Goal: Task Accomplishment & Management: Complete application form

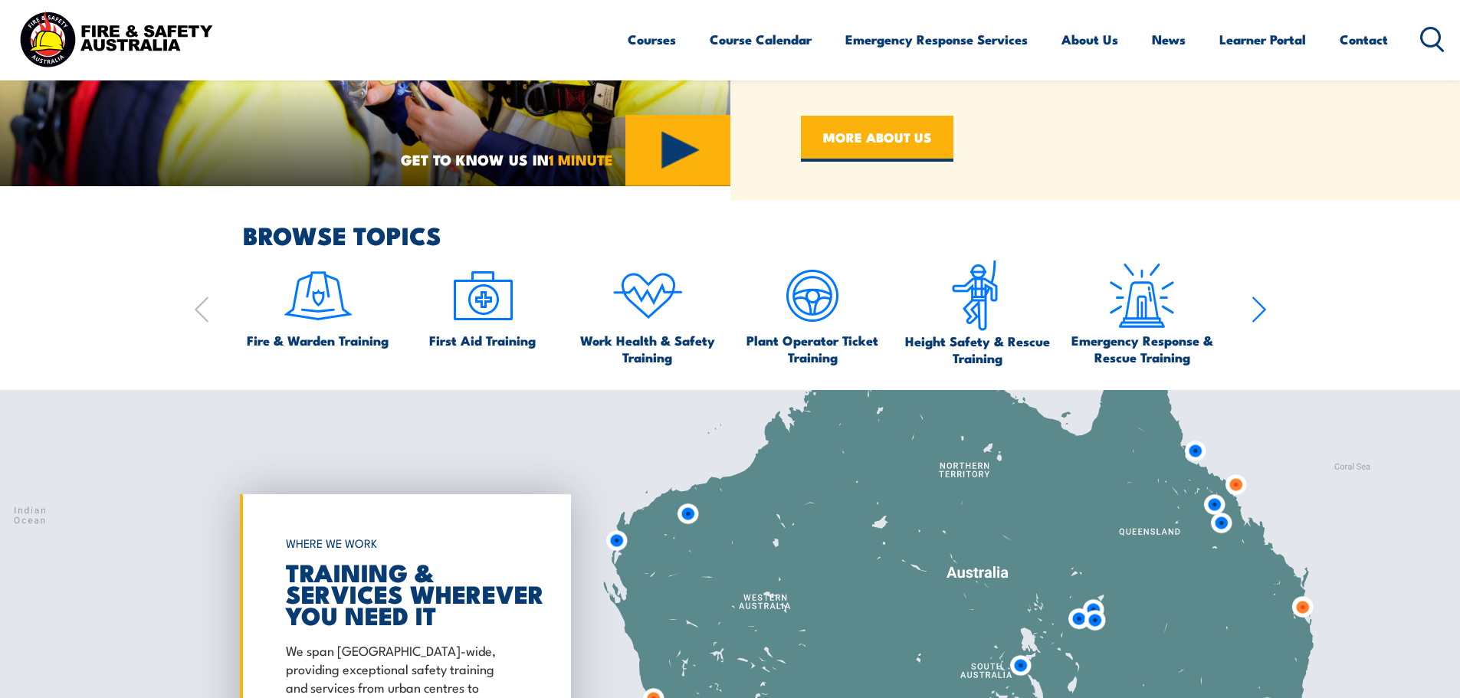
scroll to position [996, 0]
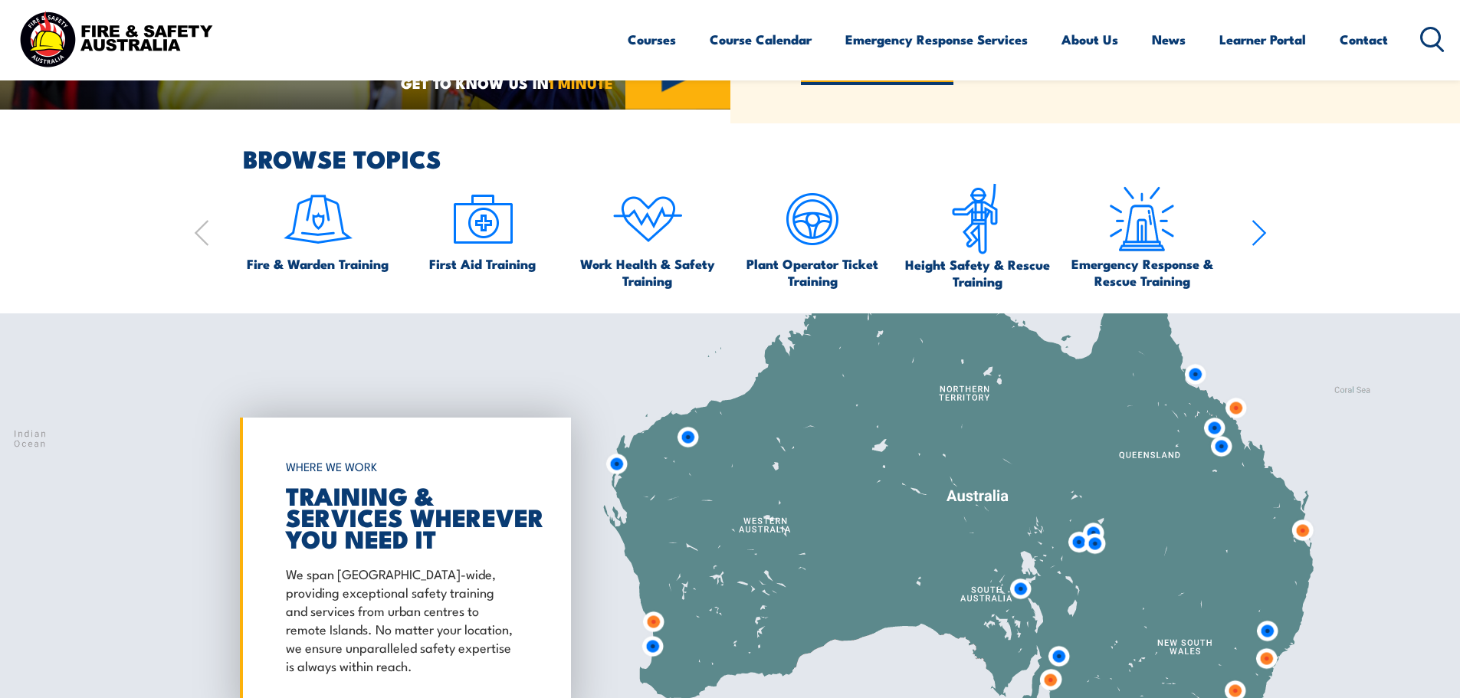
click at [1256, 228] on icon "button" at bounding box center [1259, 233] width 15 height 31
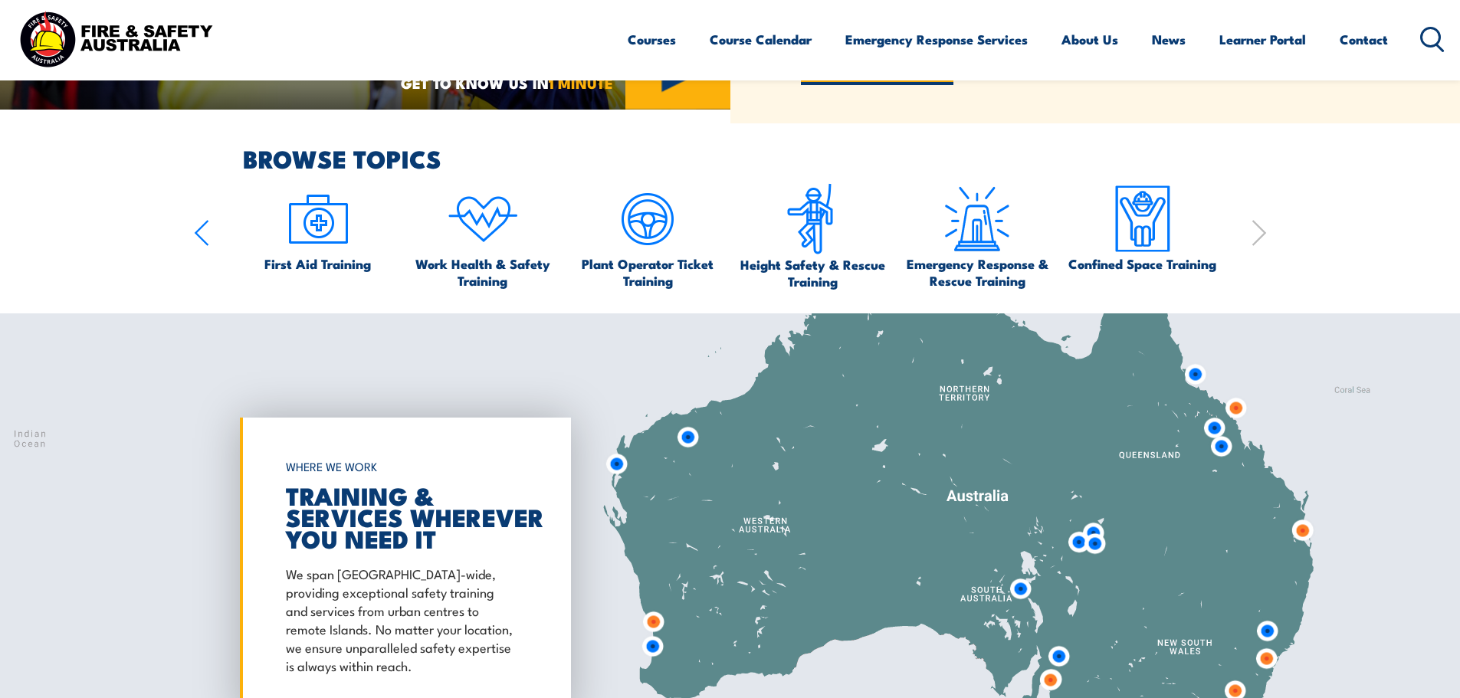
click at [200, 234] on icon "button" at bounding box center [201, 233] width 15 height 31
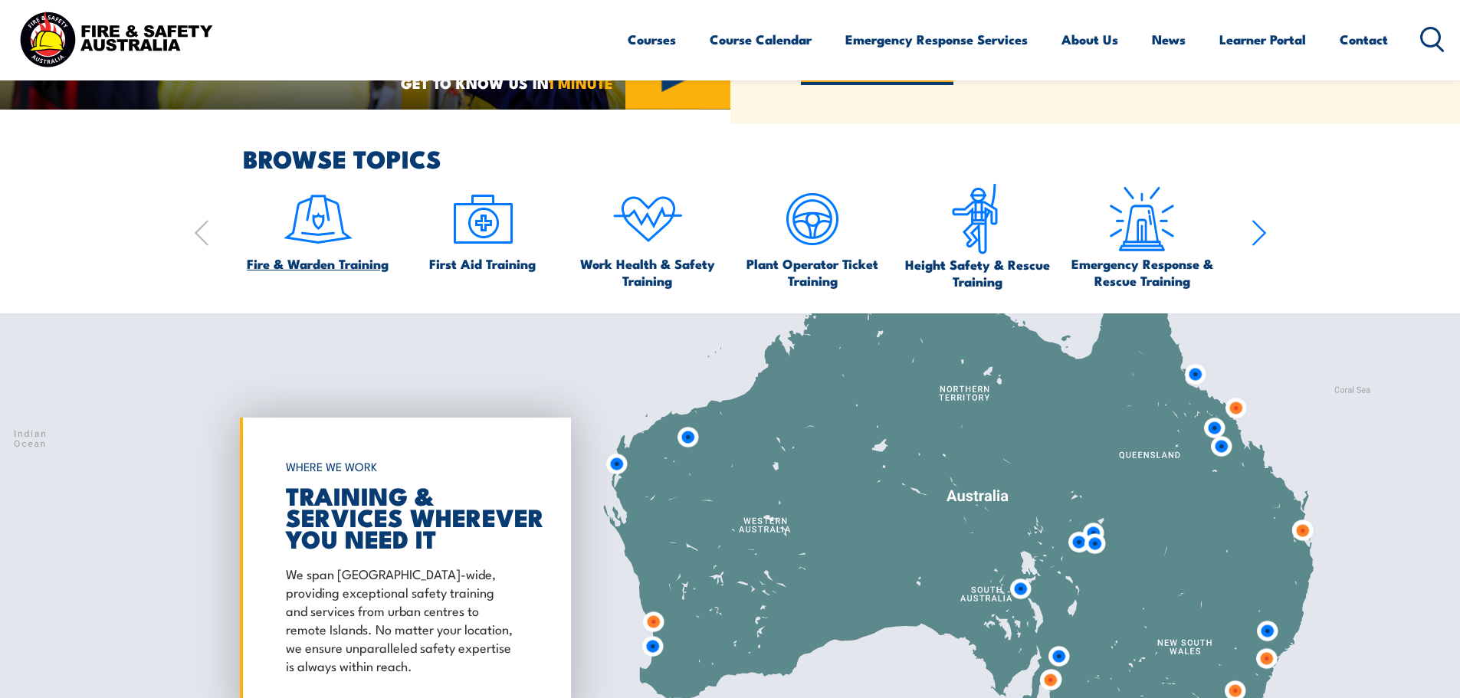
click at [308, 237] on img at bounding box center [318, 219] width 72 height 72
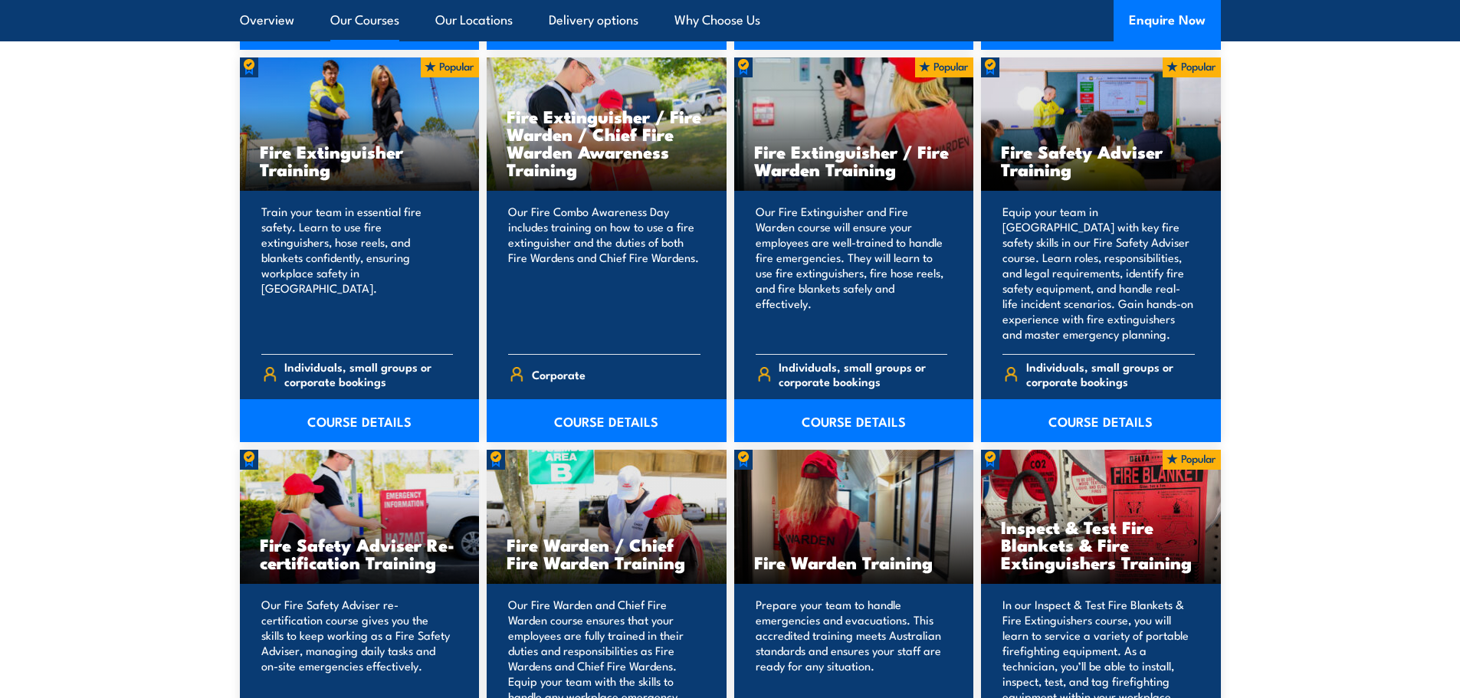
scroll to position [1610, 0]
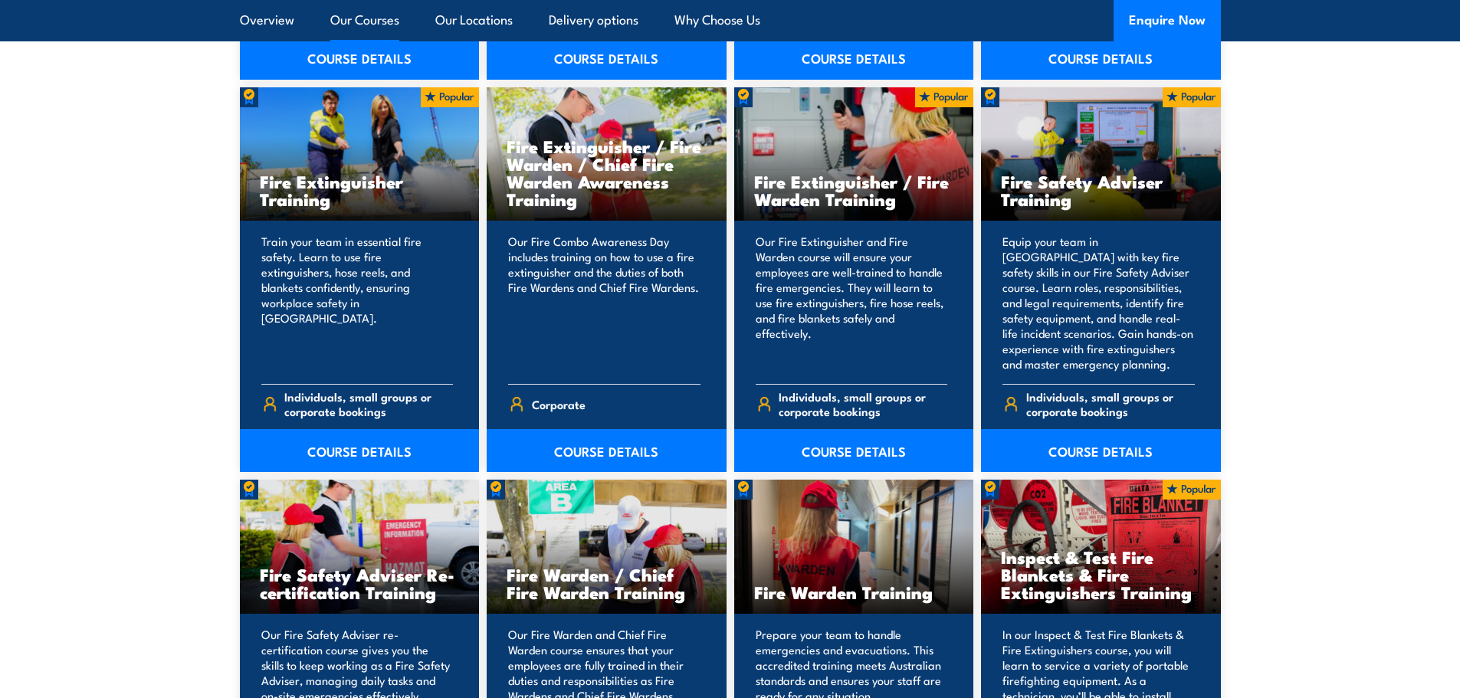
click at [101, 339] on section "15 COURSES Bush Fire Awareness Training" at bounding box center [730, 449] width 1460 height 1602
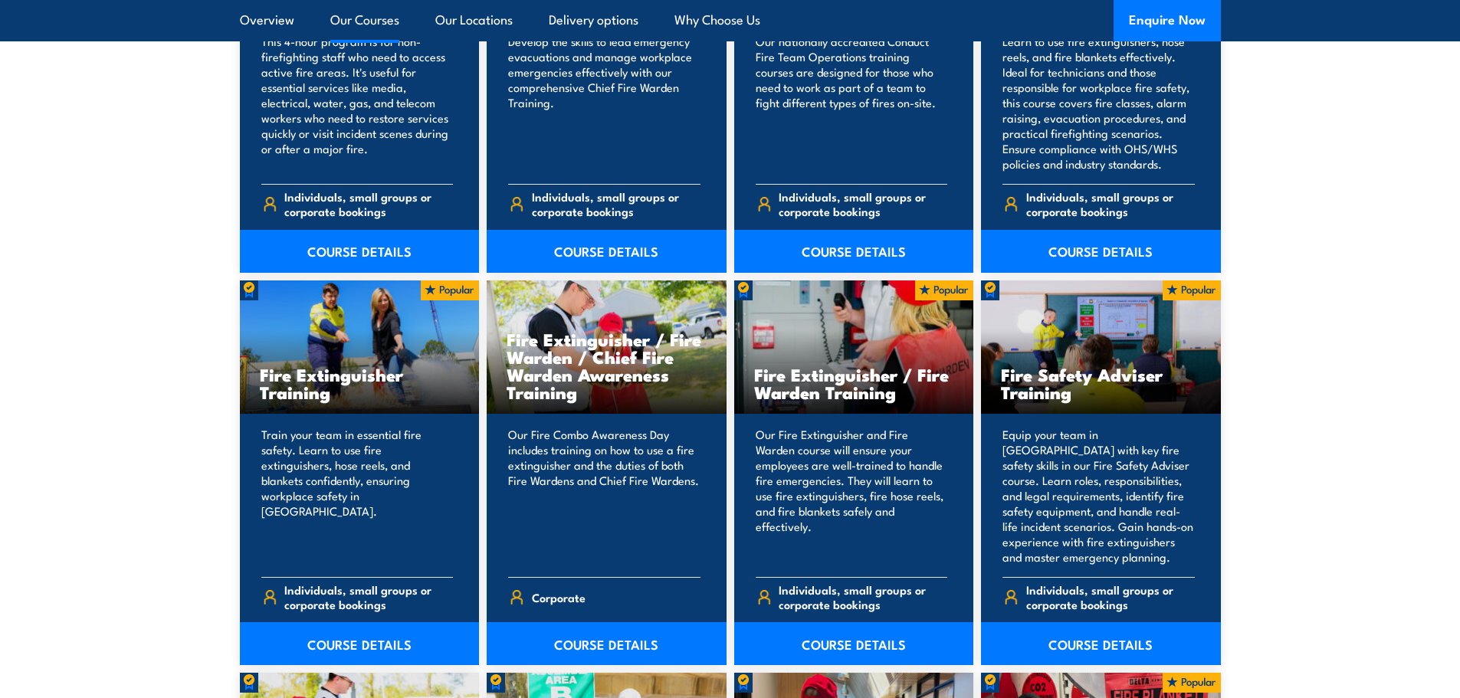
scroll to position [1380, 0]
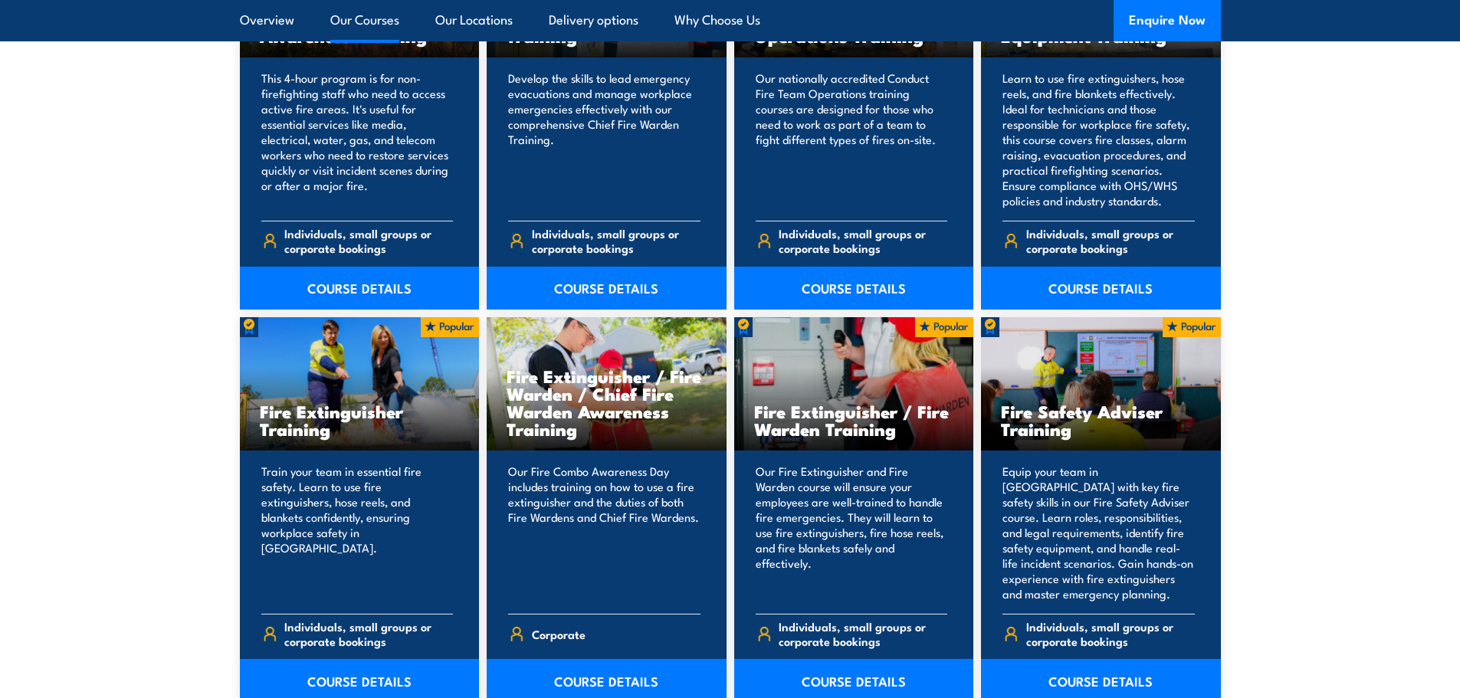
click at [143, 414] on section "15 COURSES Bush Fire Awareness Training" at bounding box center [730, 679] width 1460 height 1602
click at [124, 213] on section "15 COURSES Bush Fire Awareness Training" at bounding box center [730, 679] width 1460 height 1602
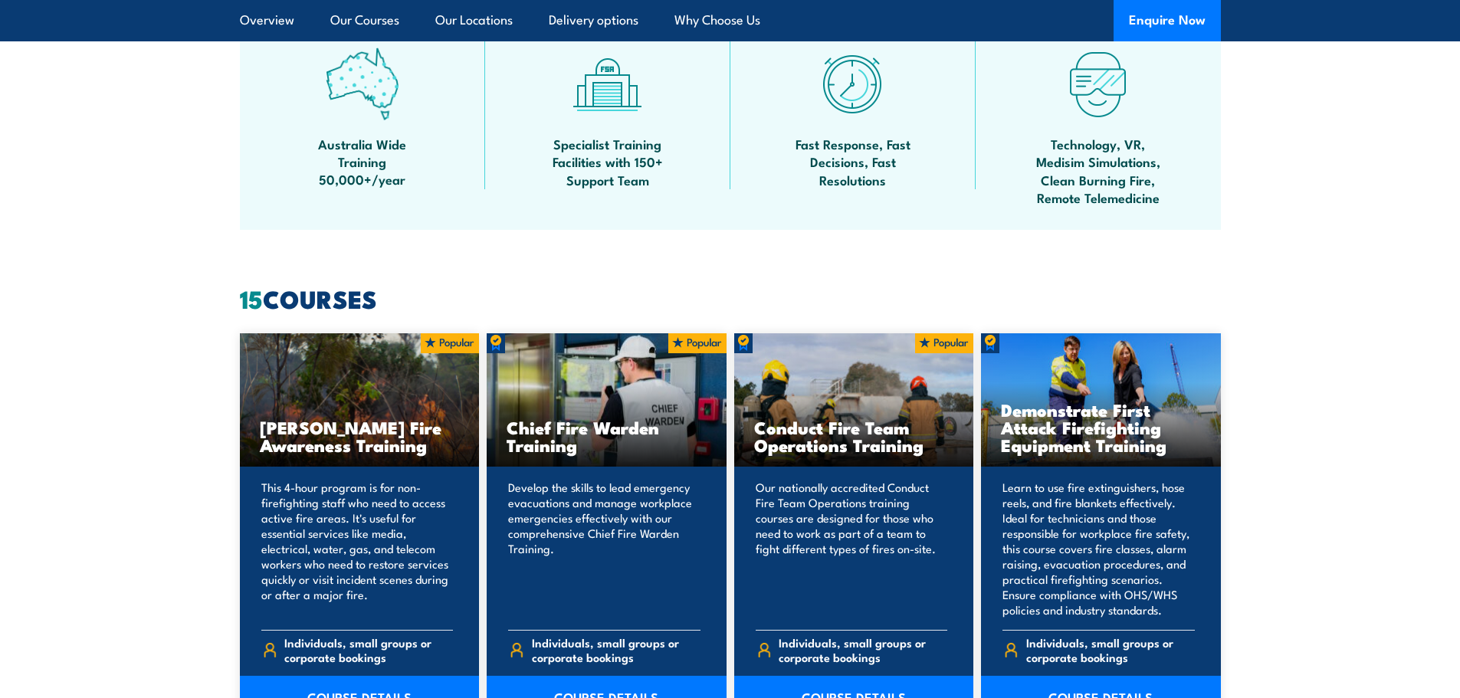
scroll to position [1226, 0]
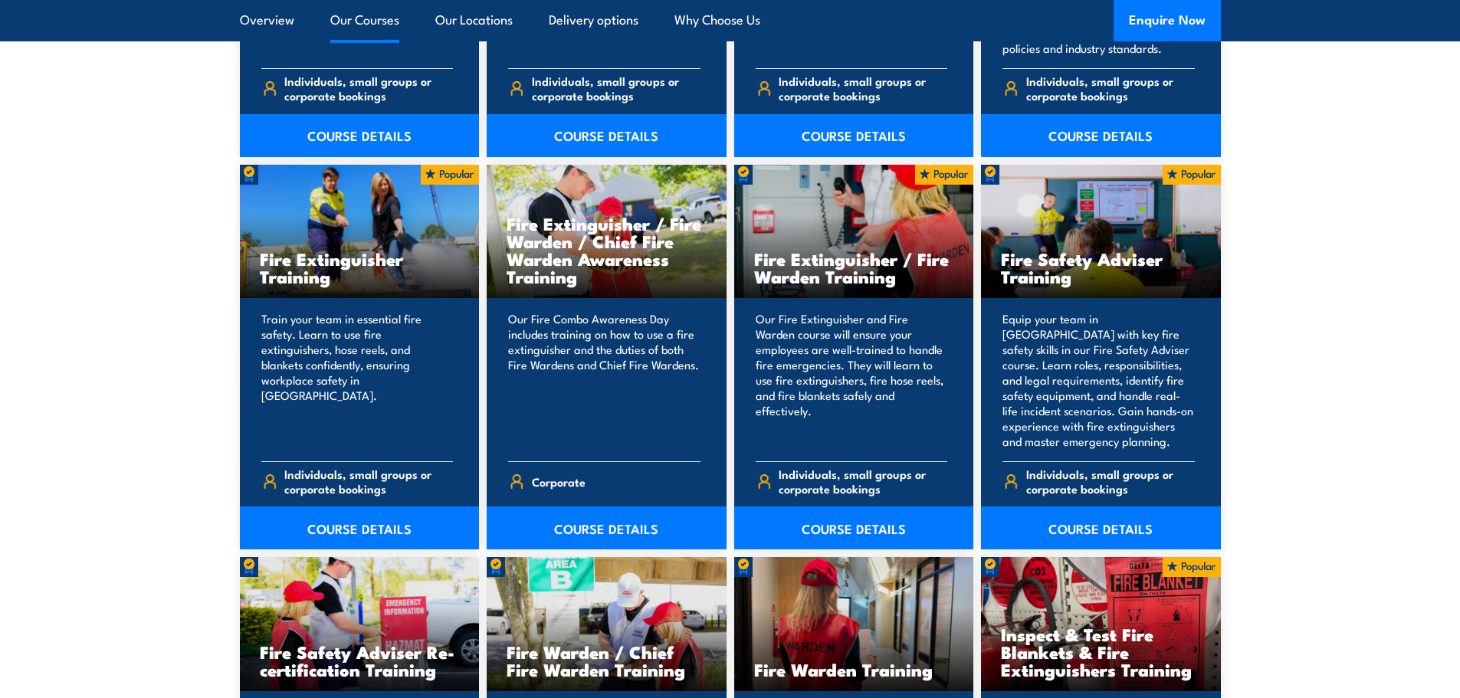
scroll to position [1533, 0]
click at [87, 286] on section "15 COURSES Bush Fire Awareness Training" at bounding box center [730, 526] width 1460 height 1602
click at [91, 222] on section "15 COURSES Bush Fire Awareness Training" at bounding box center [730, 526] width 1460 height 1602
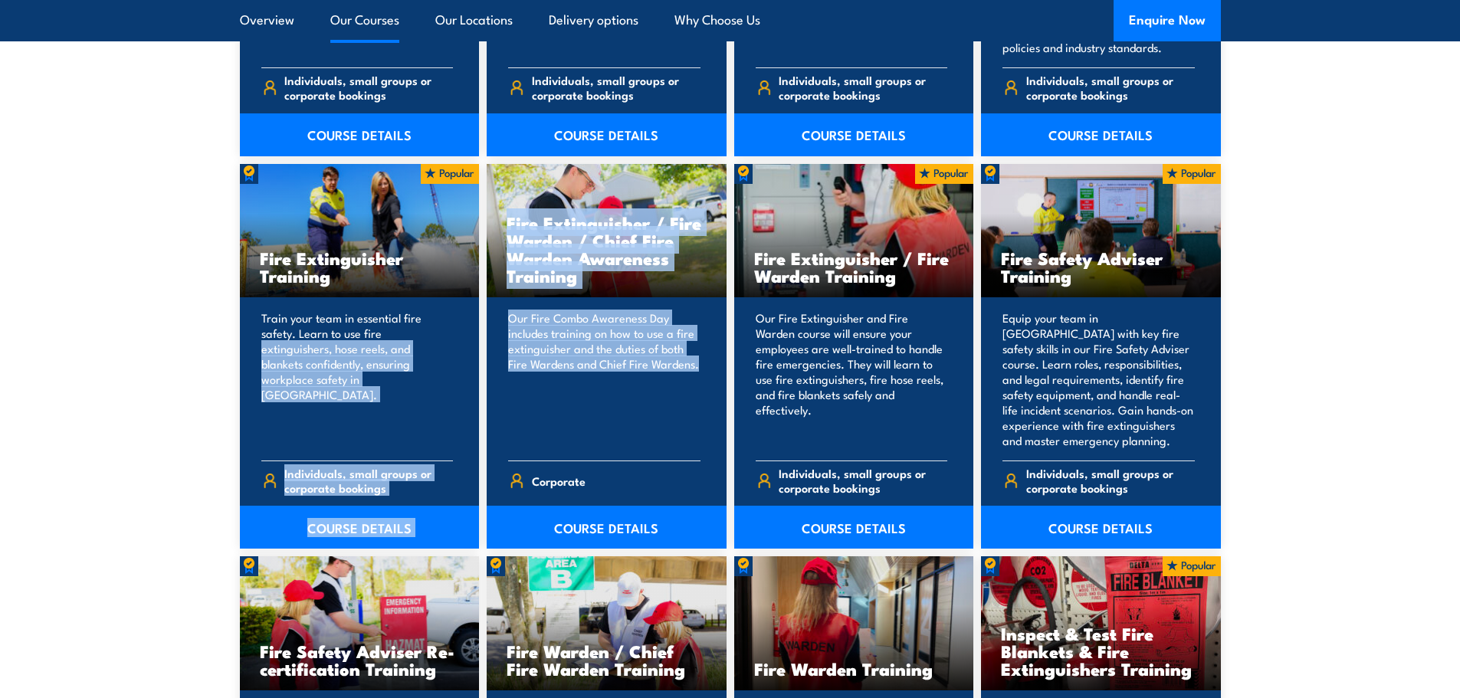
drag, startPoint x: 696, startPoint y: 363, endPoint x: 479, endPoint y: 330, distance: 219.3
click at [479, 330] on div "Bush Fire Awareness Training This 4-hour program is for non-firefighting staff …" at bounding box center [730, 512] width 981 height 1483
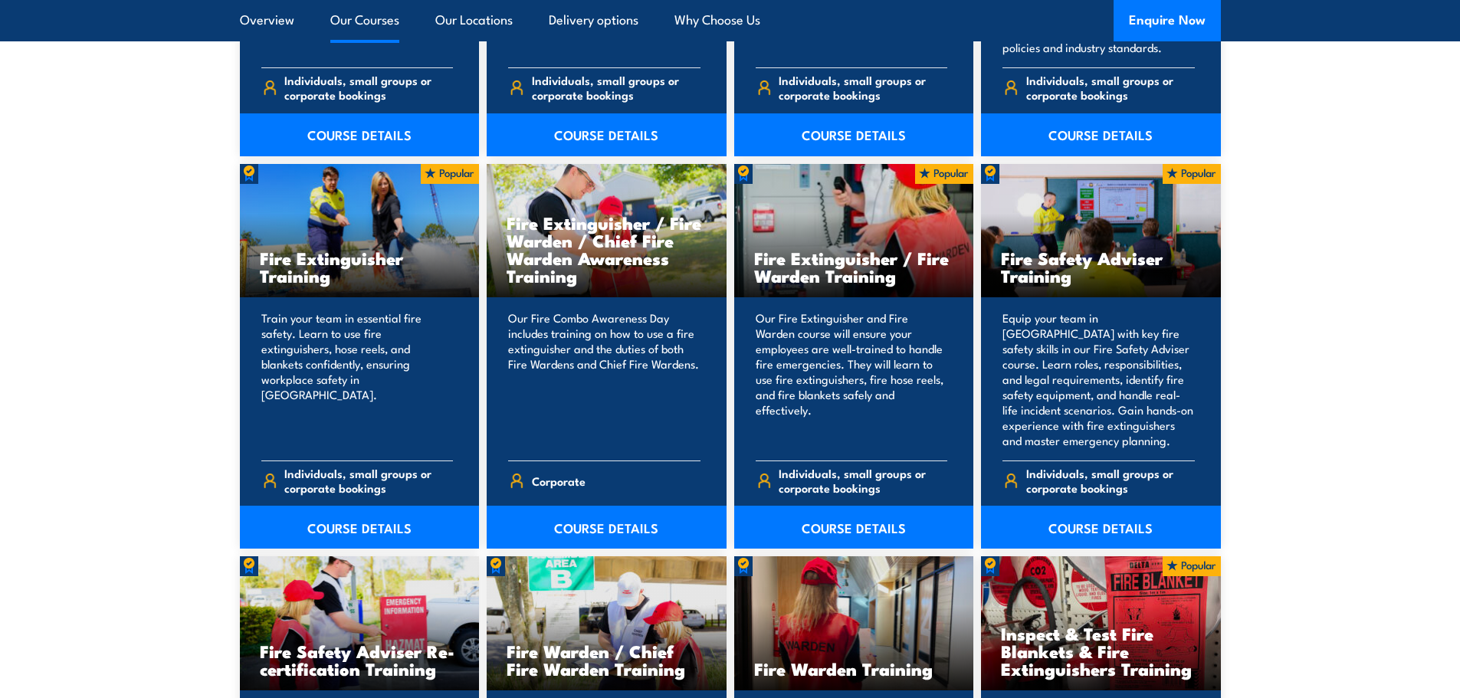
click at [171, 318] on section "15 COURSES Bush Fire Awareness Training" at bounding box center [730, 526] width 1460 height 1602
click at [145, 253] on section "15 COURSES Bush Fire Awareness Training" at bounding box center [730, 526] width 1460 height 1602
click at [818, 268] on h3 "Fire Extinguisher / Fire Warden Training" at bounding box center [854, 266] width 200 height 35
click at [818, 267] on h3 "Fire Extinguisher / Fire Warden Training" at bounding box center [854, 266] width 200 height 35
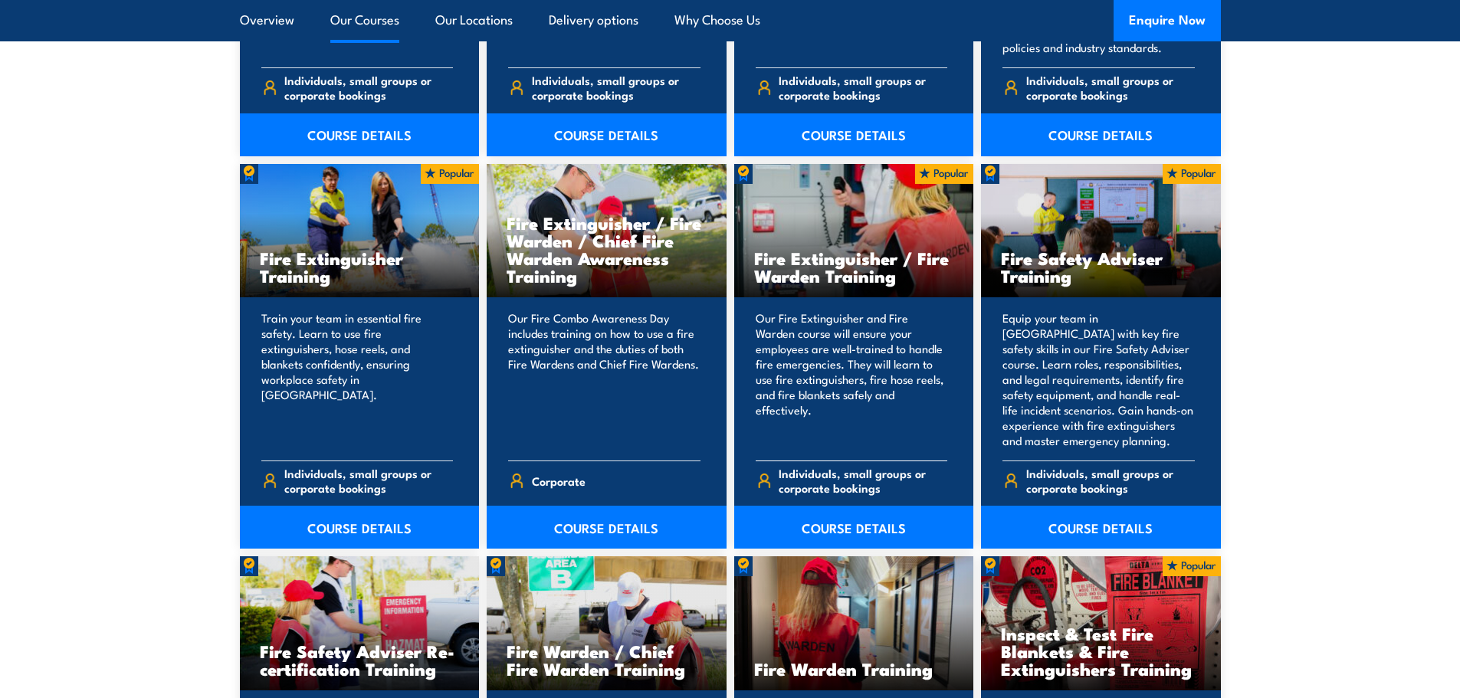
click at [818, 267] on h3 "Fire Extinguisher / Fire Warden Training" at bounding box center [854, 266] width 200 height 35
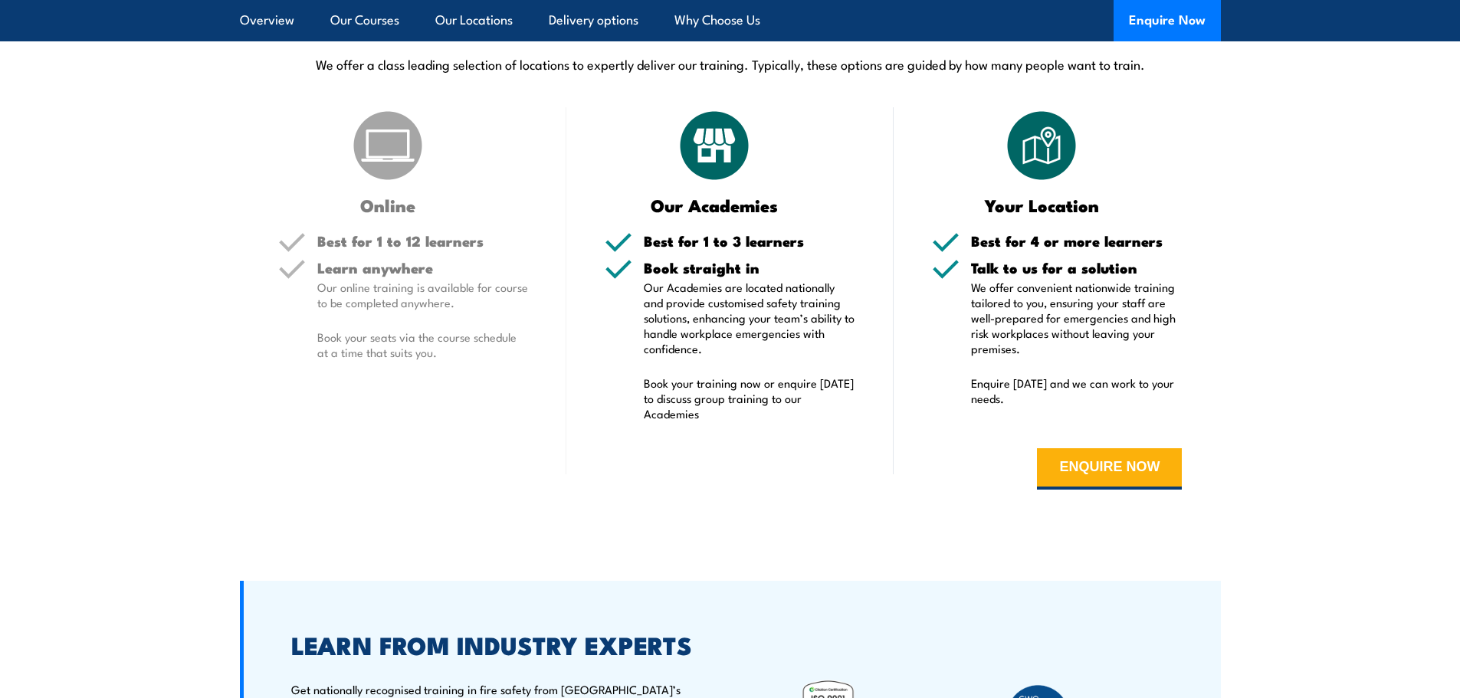
scroll to position [2913, 0]
click at [161, 279] on section "DELIVERY OPTIONS We offer a class leading selection of locations to expertly de…" at bounding box center [730, 262] width 1460 height 497
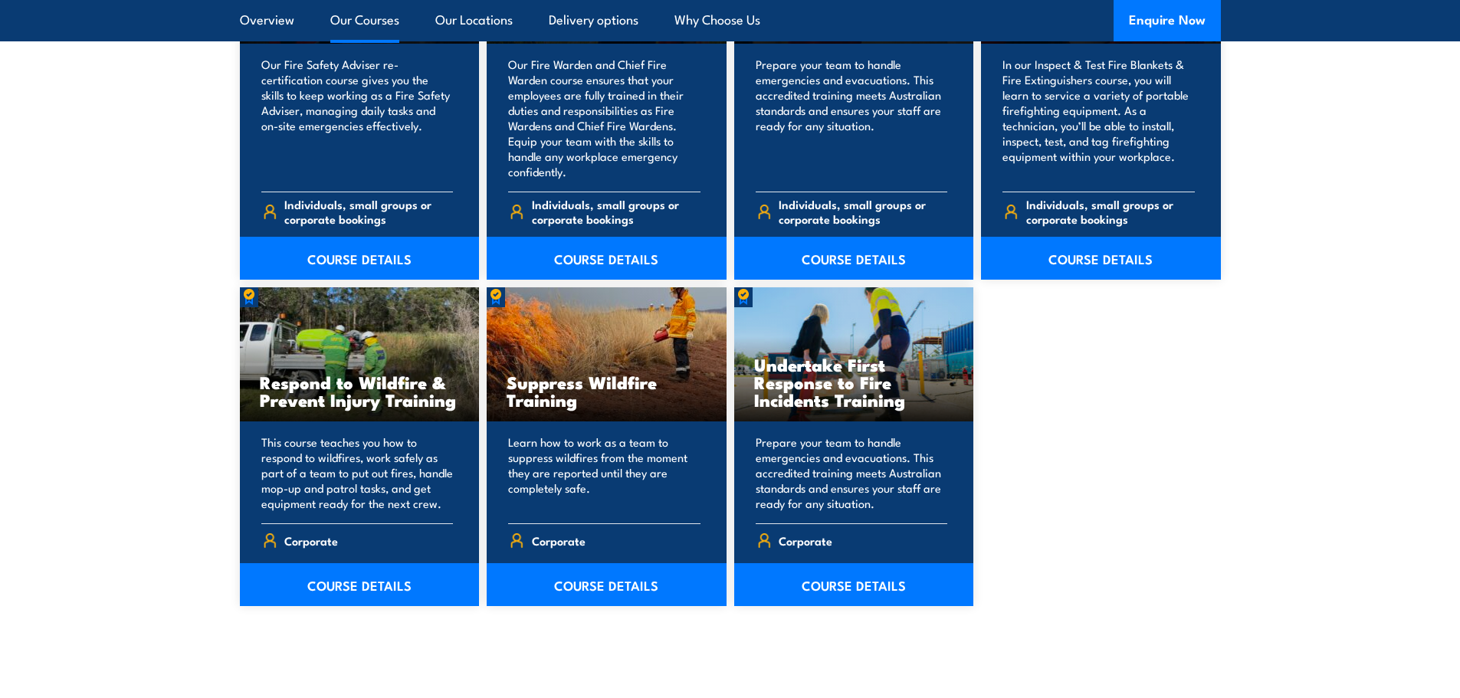
scroll to position [2146, 0]
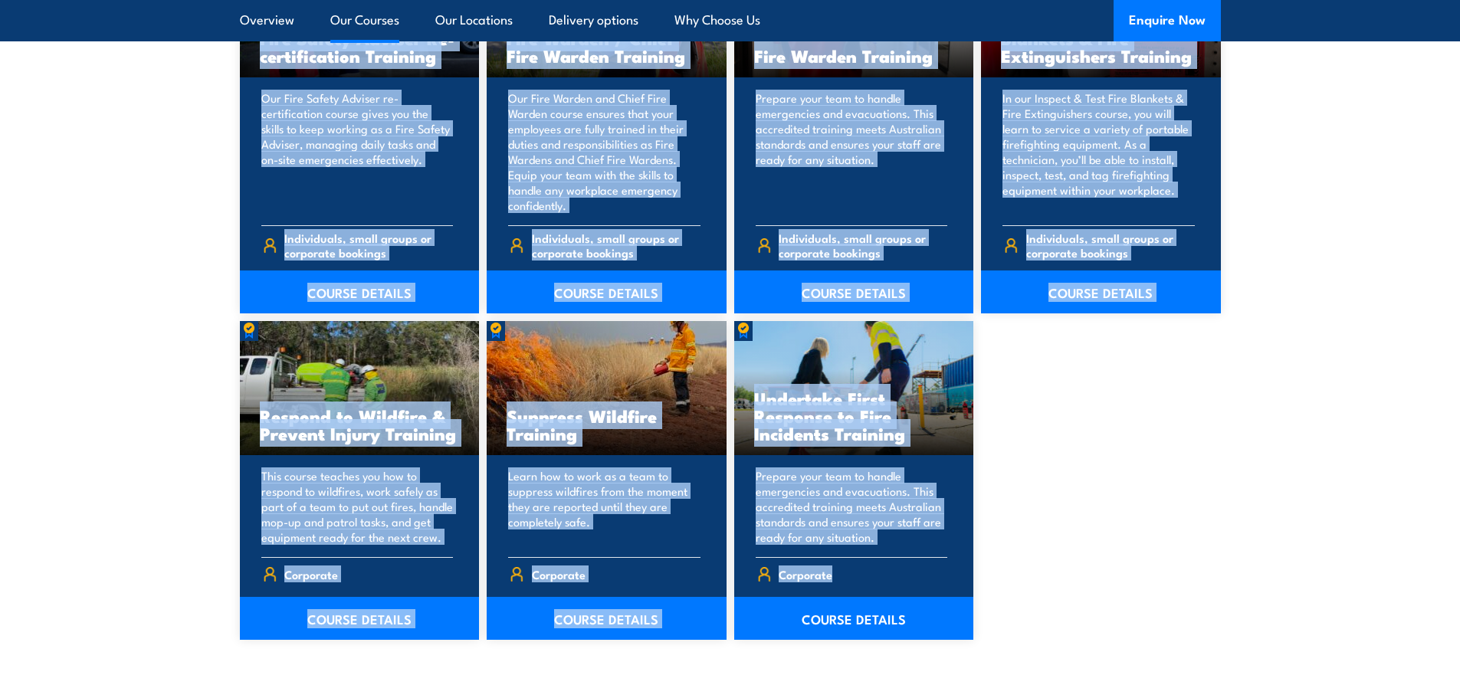
drag, startPoint x: 1142, startPoint y: 581, endPoint x: 62, endPoint y: 60, distance: 1199.2
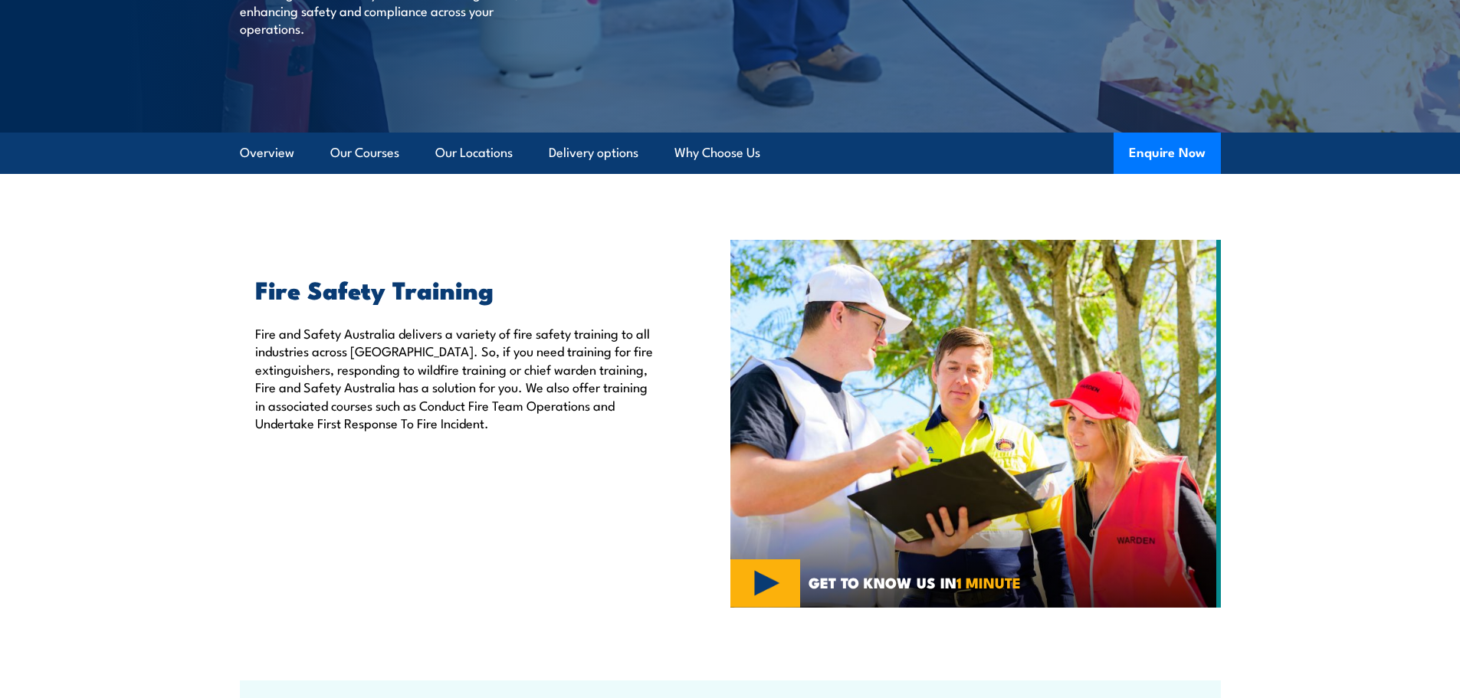
scroll to position [0, 0]
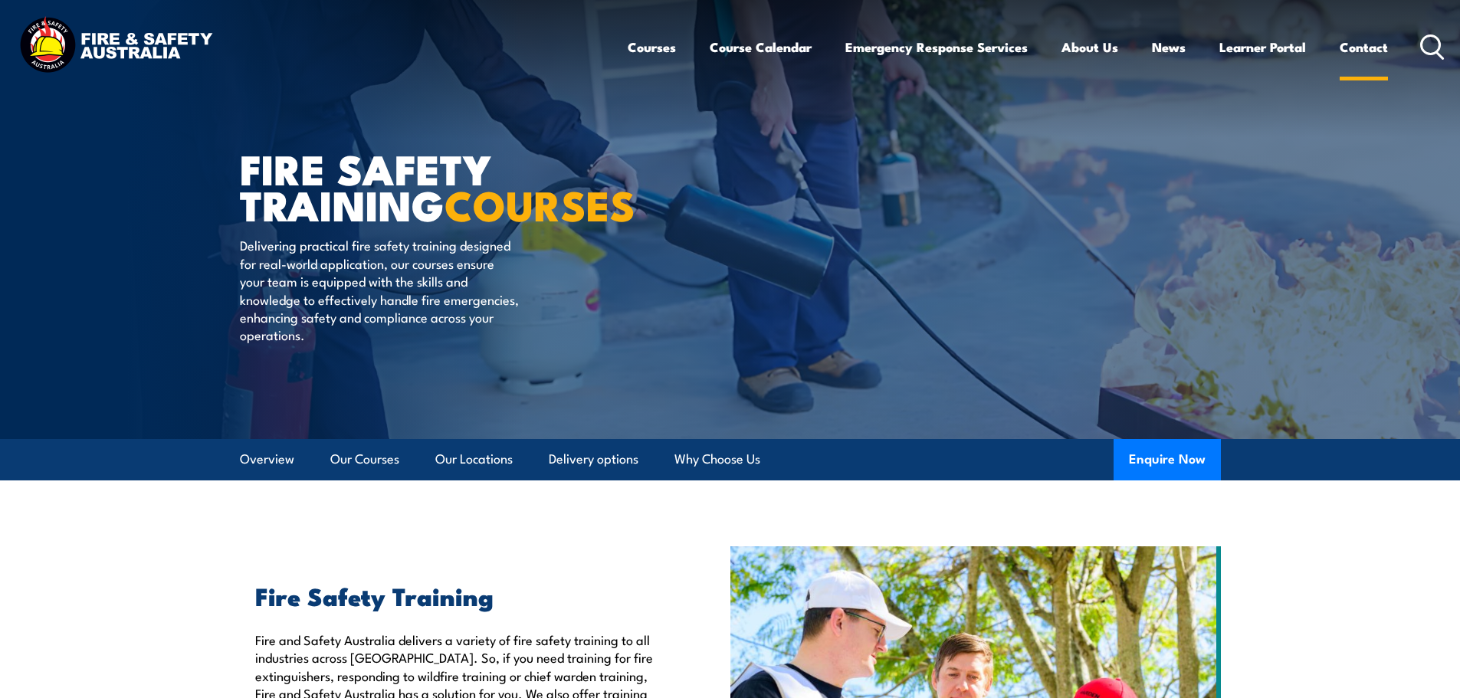
click at [1371, 47] on link "Contact" at bounding box center [1364, 47] width 48 height 41
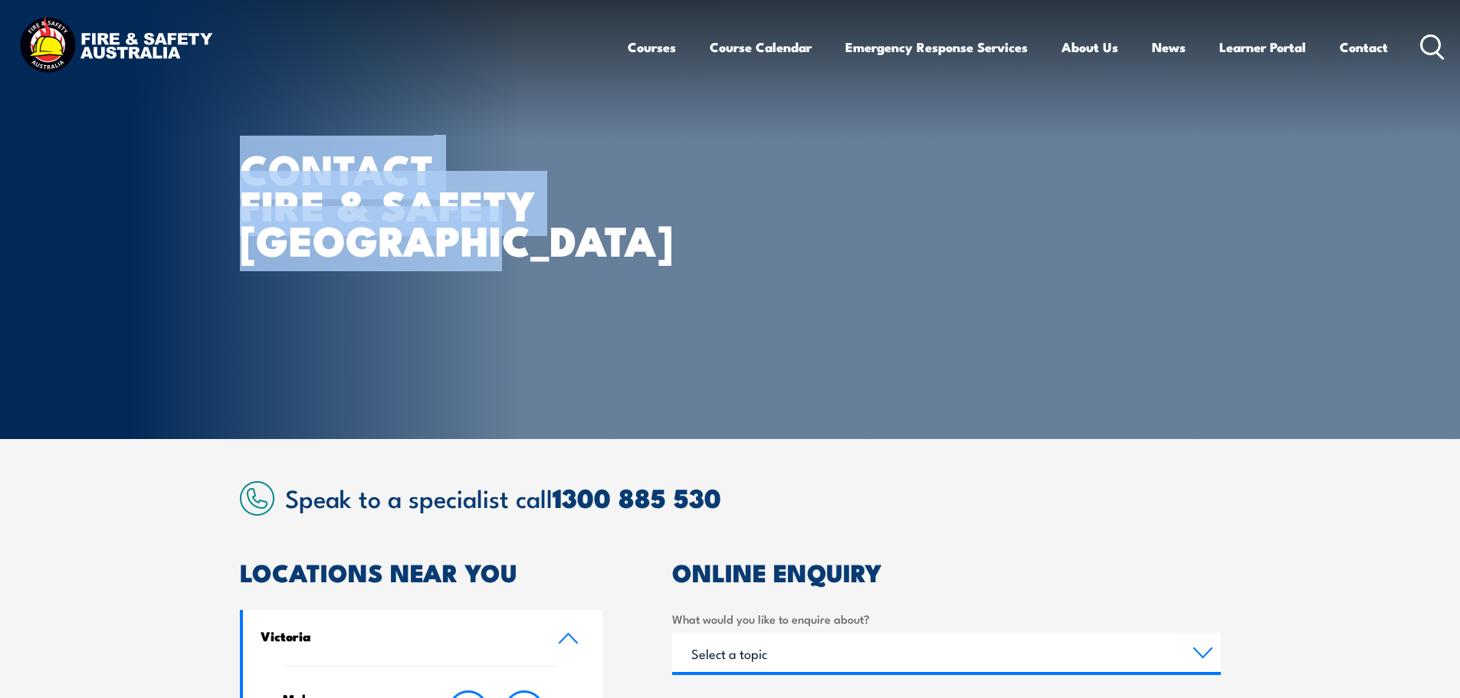
drag, startPoint x: 241, startPoint y: 166, endPoint x: 480, endPoint y: 258, distance: 255.5
click at [480, 258] on div "CONTACT FIRE & SAFETY AUSTRALIA" at bounding box center [429, 219] width 379 height 439
click at [479, 258] on div "CONTACT FIRE & SAFETY AUSTRALIA" at bounding box center [429, 219] width 379 height 439
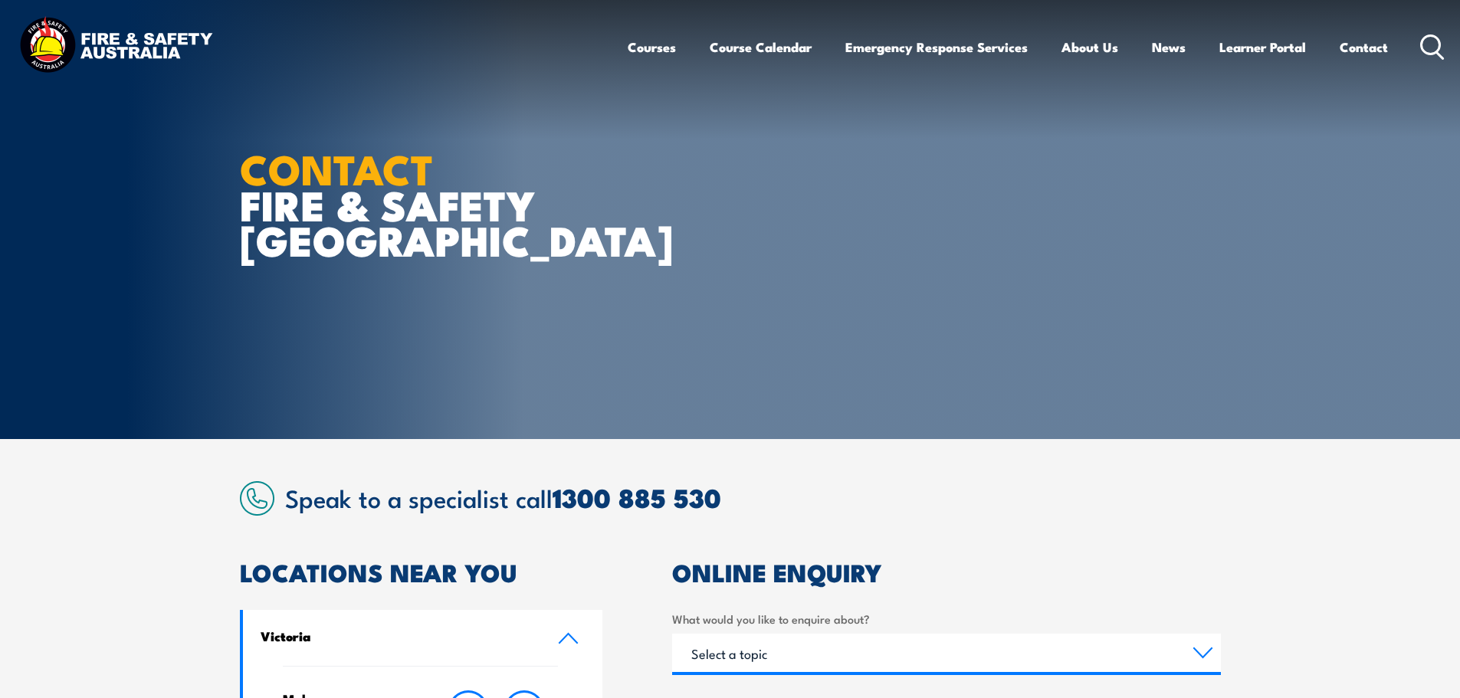
click at [527, 305] on div "CONTACT FIRE & SAFETY AUSTRALIA" at bounding box center [429, 219] width 379 height 439
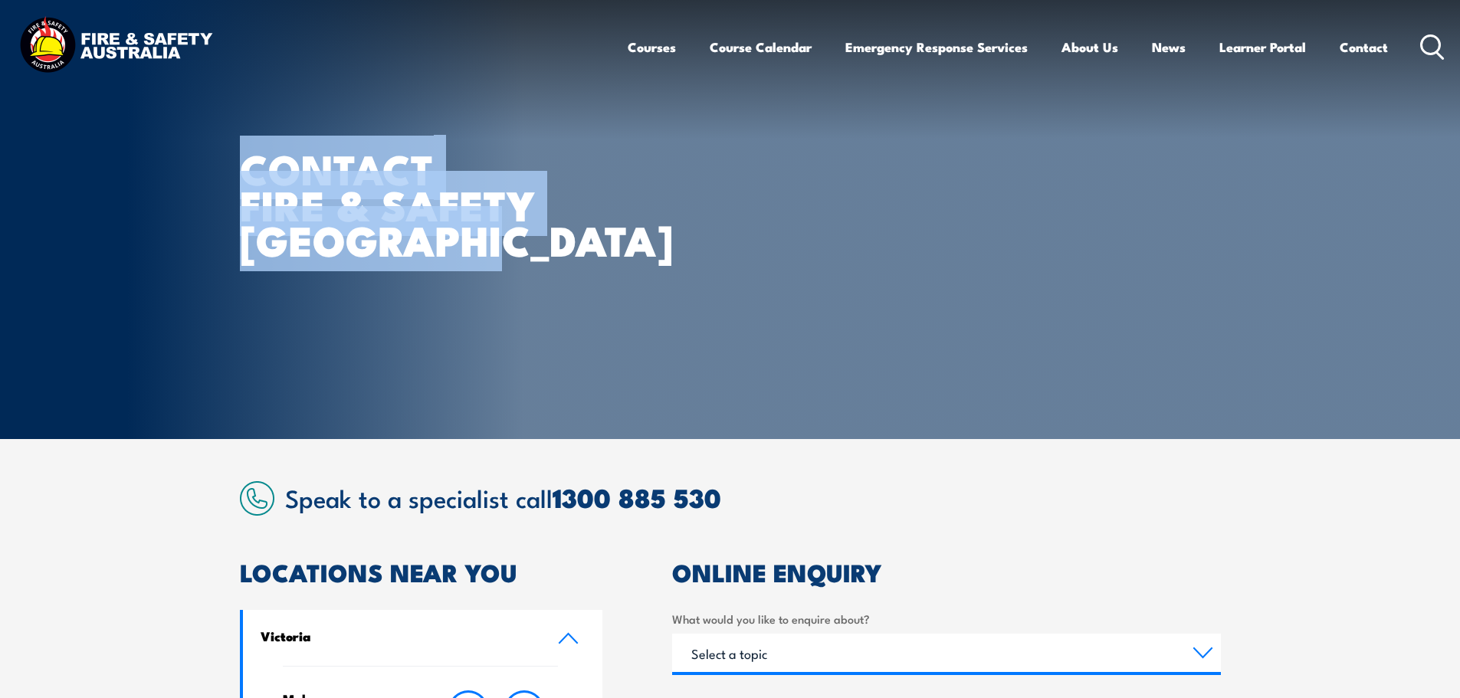
drag, startPoint x: 358, startPoint y: 208, endPoint x: 230, endPoint y: 162, distance: 136.0
click at [230, 162] on section "CONTACT FIRE & SAFETY AUSTRALIA" at bounding box center [730, 219] width 1460 height 439
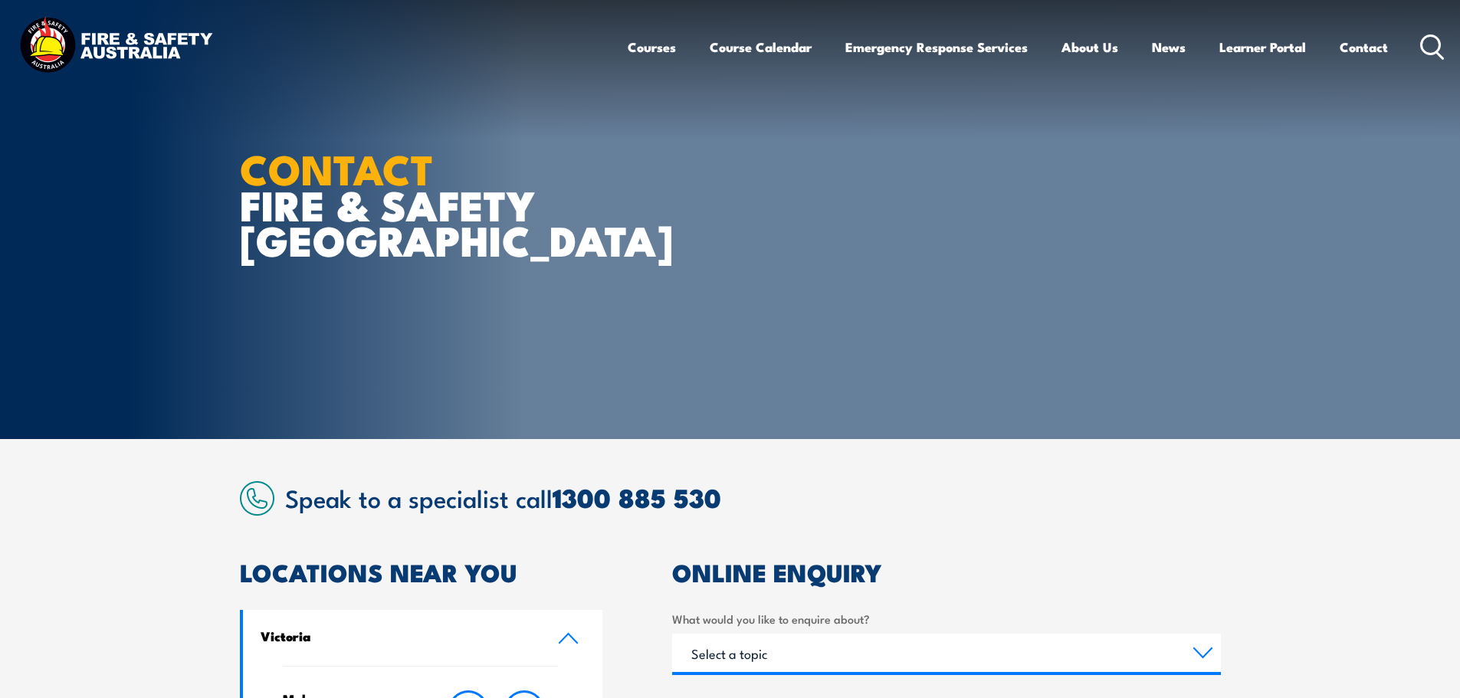
click at [230, 162] on section "CONTACT FIRE & SAFETY AUSTRALIA" at bounding box center [730, 219] width 1460 height 439
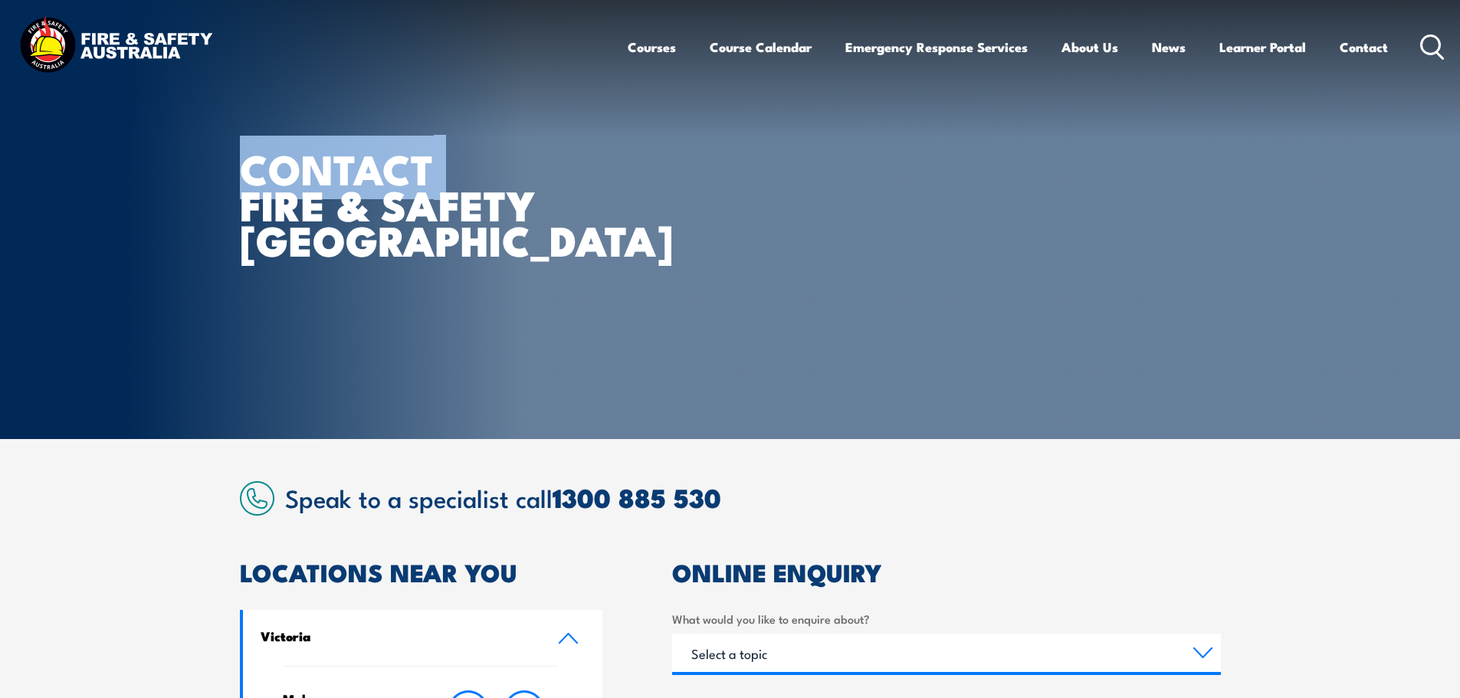
click at [230, 162] on section "CONTACT FIRE & SAFETY AUSTRALIA" at bounding box center [730, 219] width 1460 height 439
click at [230, 163] on section "CONTACT FIRE & SAFETY AUSTRALIA" at bounding box center [730, 219] width 1460 height 439
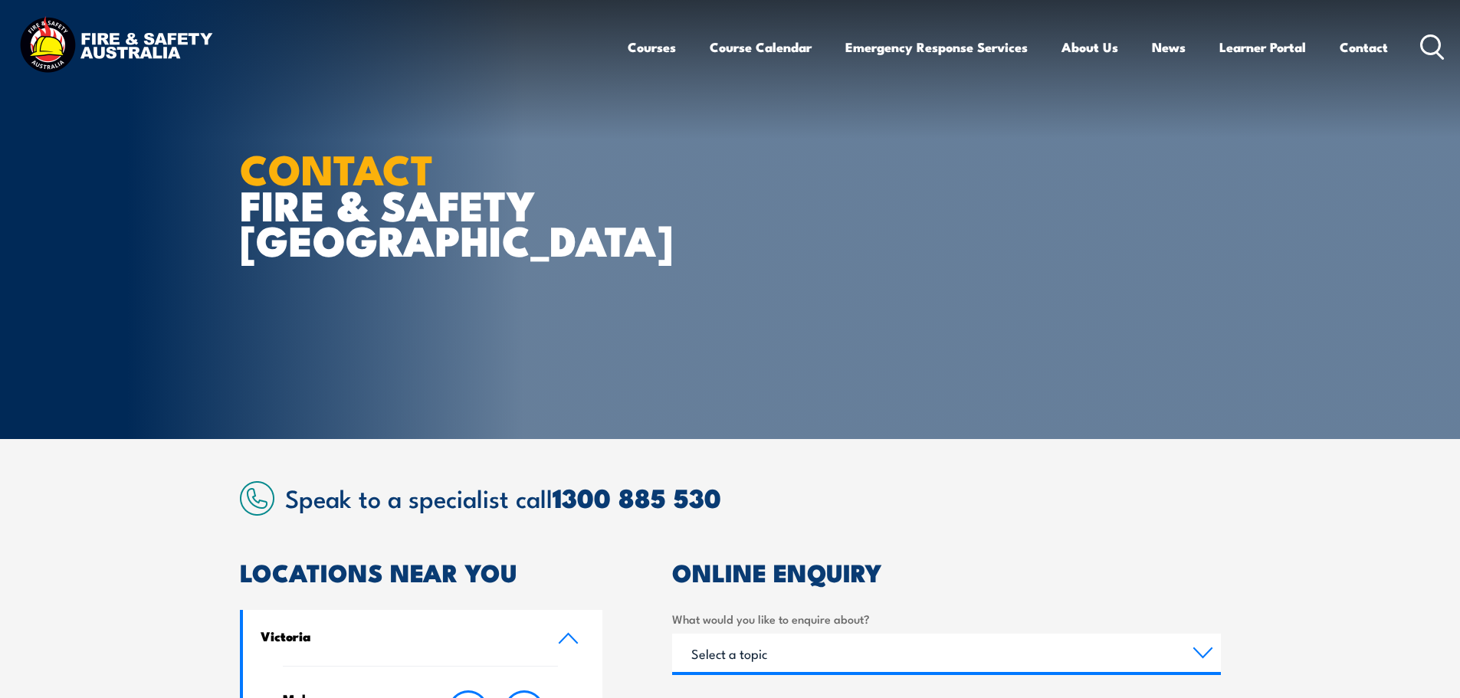
click at [243, 287] on div "CONTACT FIRE & SAFETY AUSTRALIA" at bounding box center [429, 219] width 379 height 439
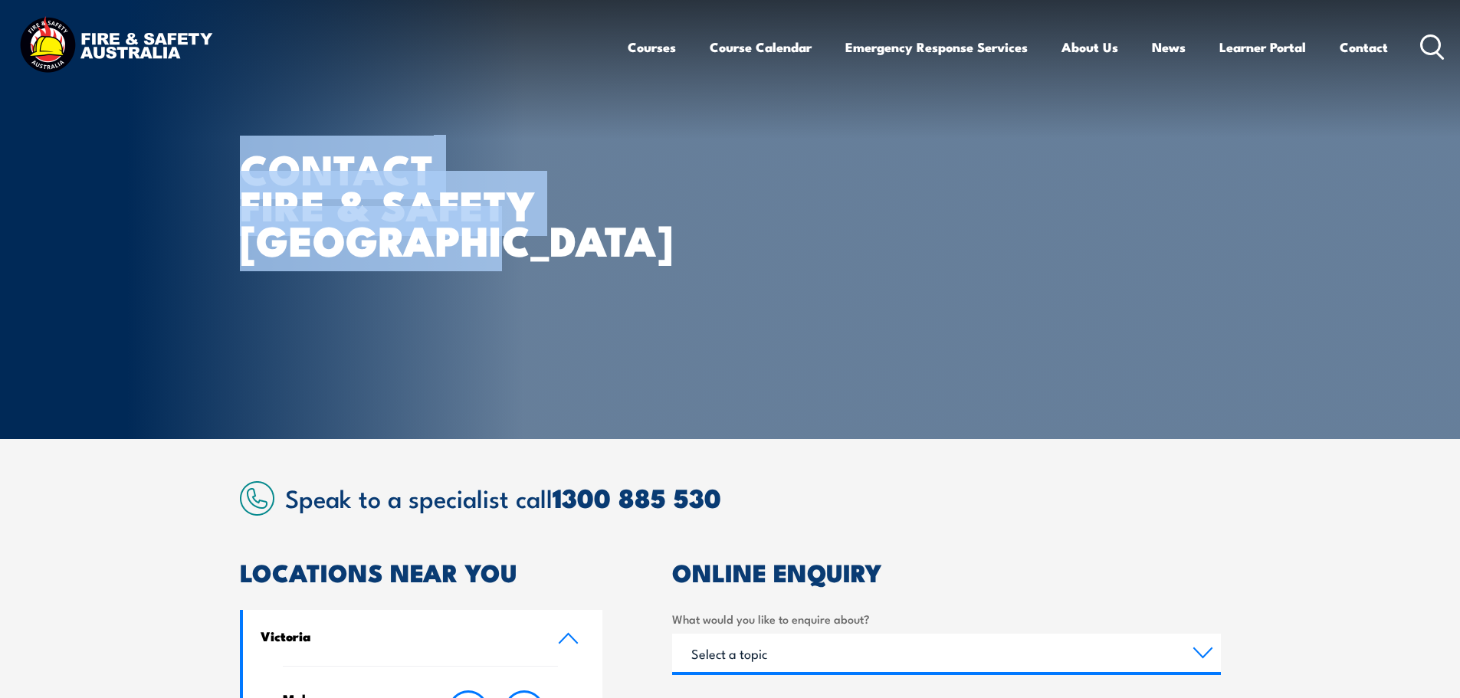
drag, startPoint x: 242, startPoint y: 167, endPoint x: 517, endPoint y: 249, distance: 287.1
click at [517, 249] on section "CONTACT FIRE & SAFETY AUSTRALIA" at bounding box center [730, 219] width 1460 height 439
click at [474, 254] on h1 "CONTACT FIRE & SAFETY AUSTRALIA" at bounding box center [429, 203] width 379 height 107
drag, startPoint x: 474, startPoint y: 254, endPoint x: 192, endPoint y: 168, distance: 294.1
click at [192, 168] on section "CONTACT FIRE & SAFETY AUSTRALIA" at bounding box center [730, 219] width 1460 height 439
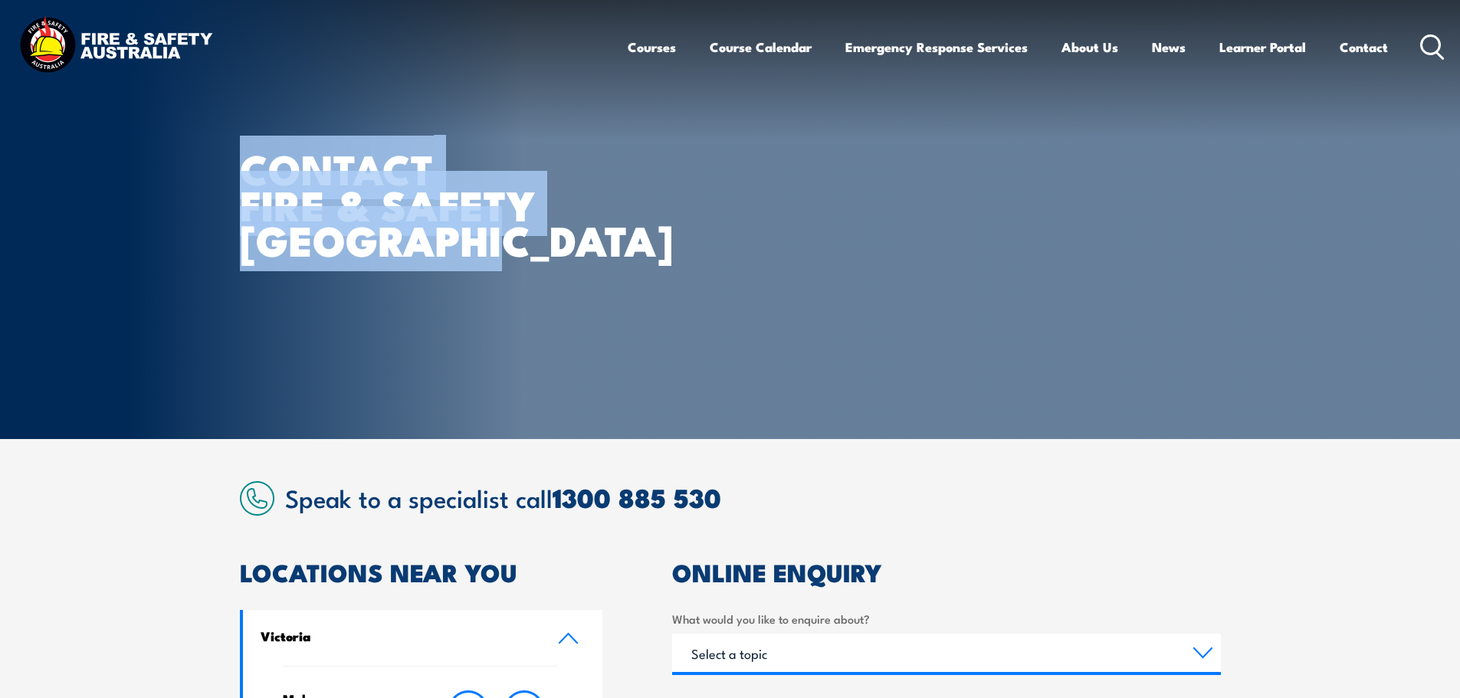
click at [399, 136] on strong "CONTACT" at bounding box center [337, 168] width 194 height 64
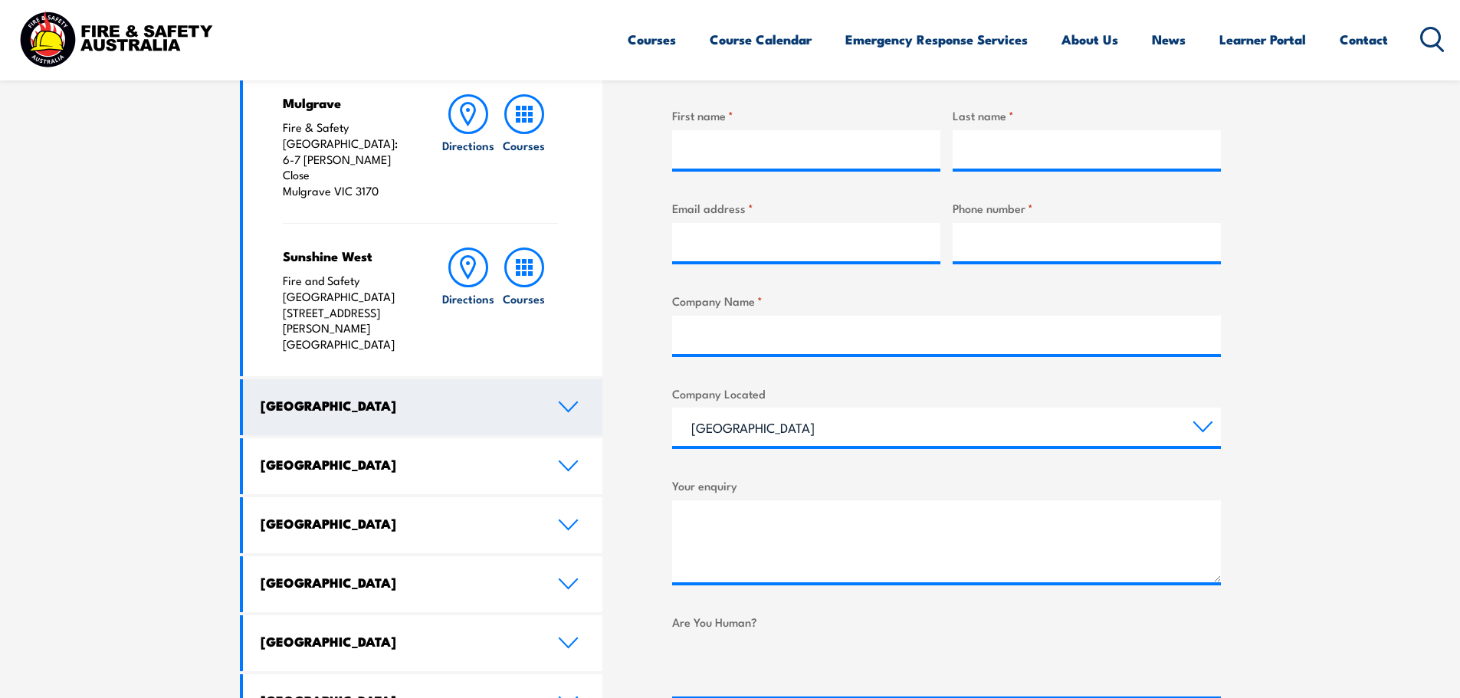
scroll to position [613, 0]
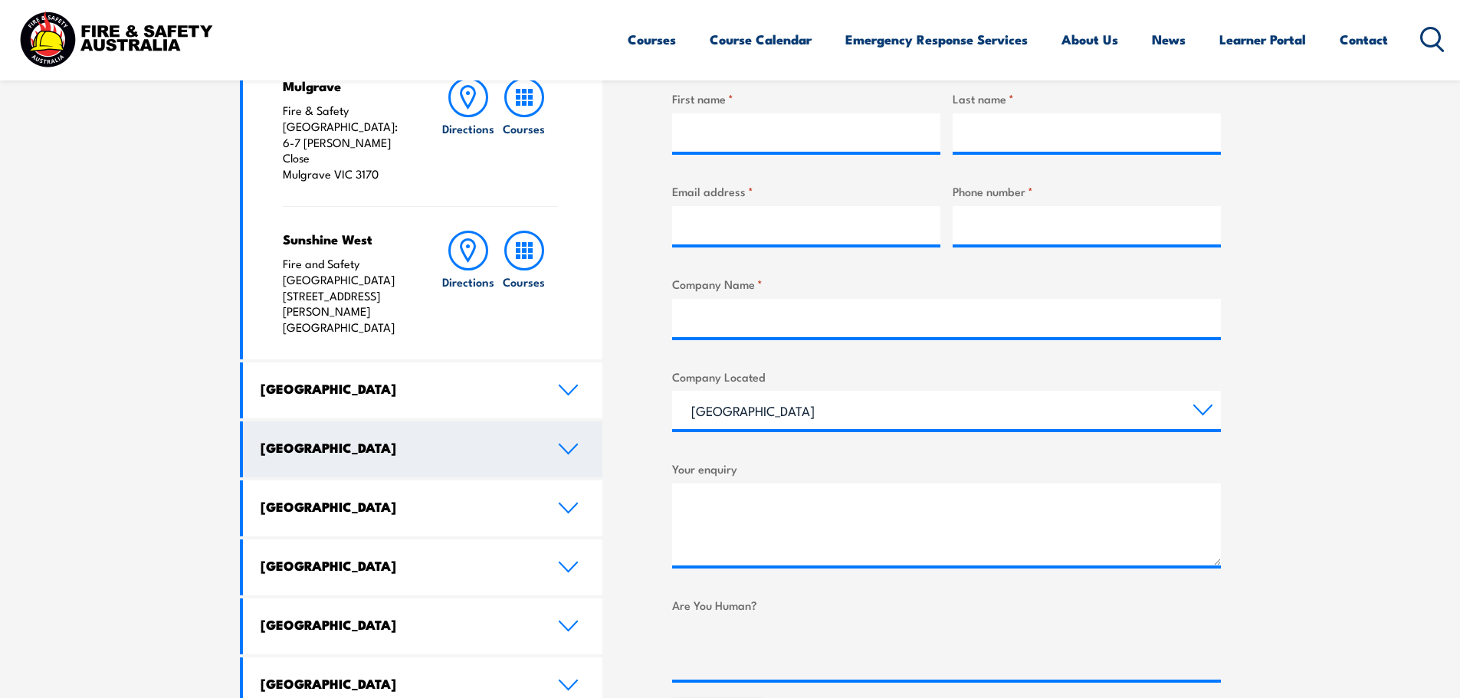
click at [290, 439] on h4 "[GEOGRAPHIC_DATA]" at bounding box center [398, 447] width 274 height 17
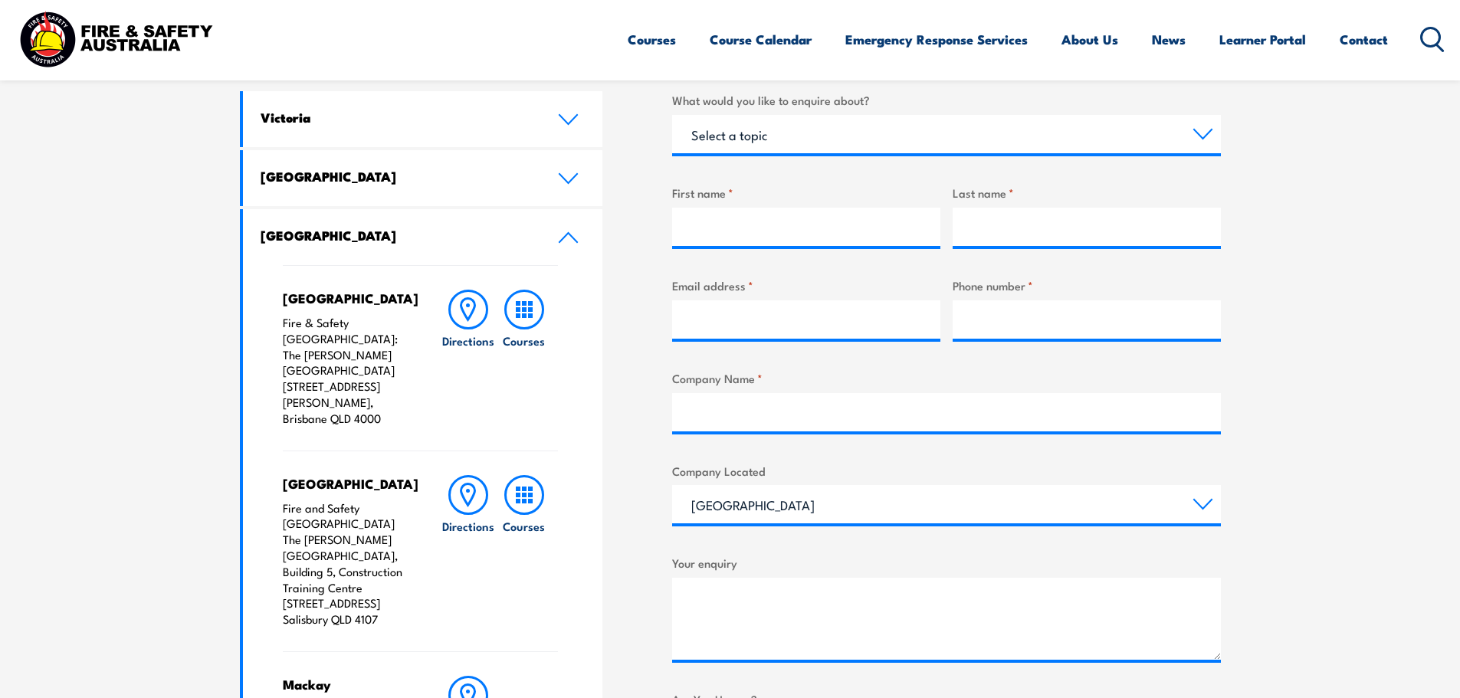
scroll to position [383, 0]
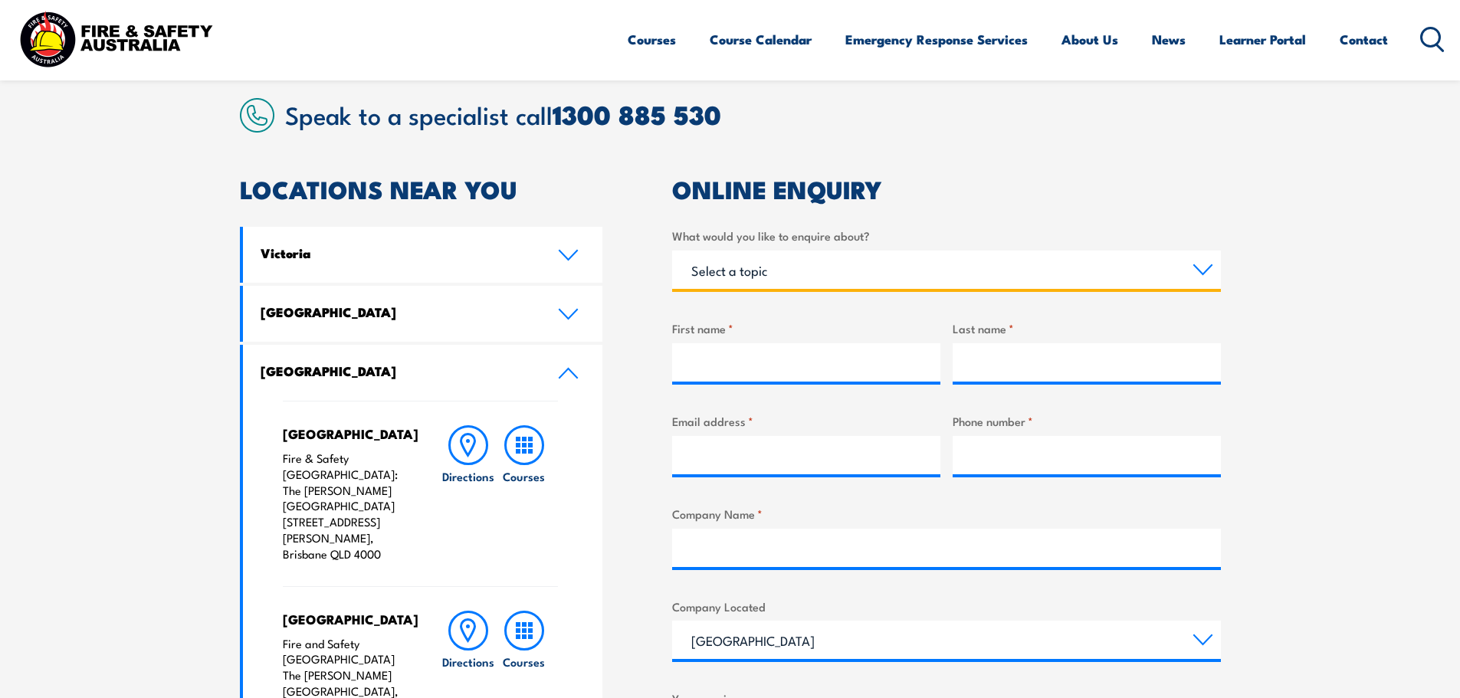
click at [779, 264] on select "Select a topic Training Emergency Response Services General Enquiry" at bounding box center [946, 270] width 549 height 38
select select "Training"
click at [672, 251] on select "Select a topic Training Emergency Response Services General Enquiry" at bounding box center [946, 270] width 549 height 38
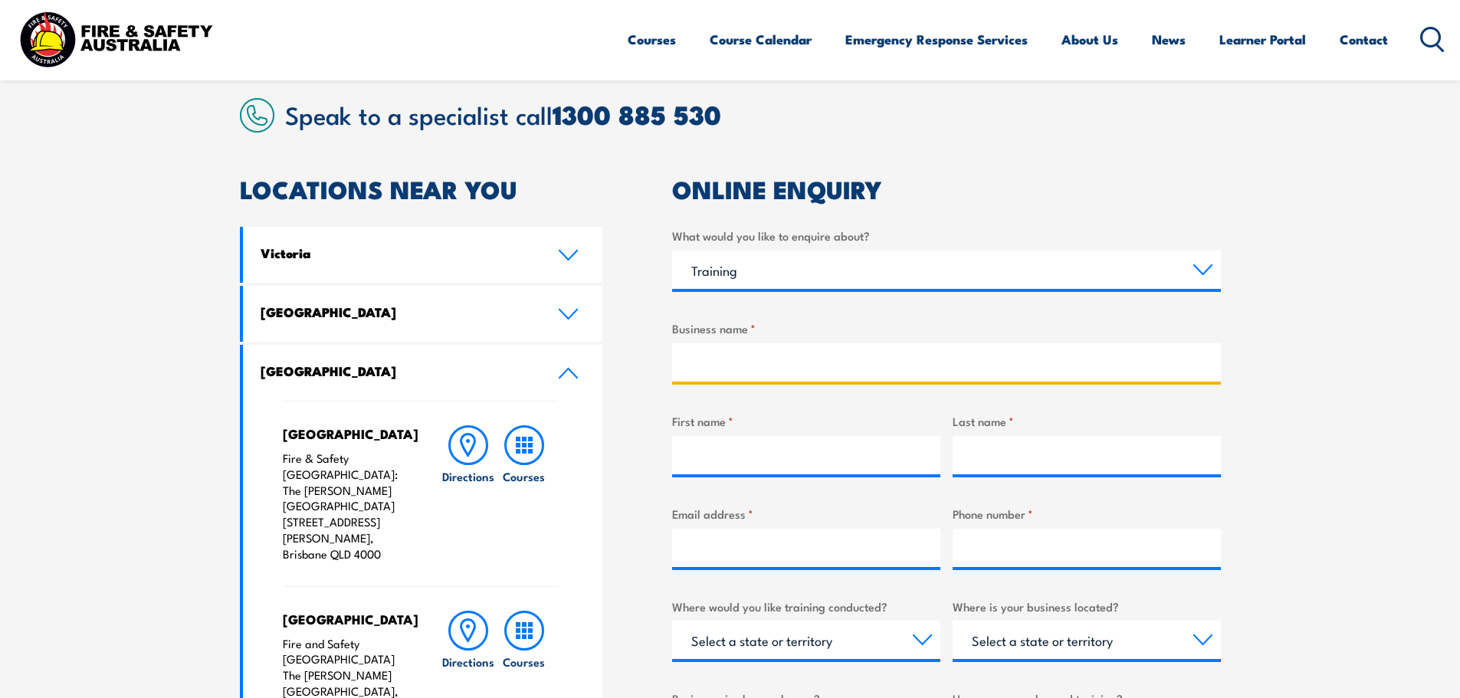
click at [740, 360] on input "Business name *" at bounding box center [946, 362] width 549 height 38
type input "Woodlands Aged Care and NDIS Services"
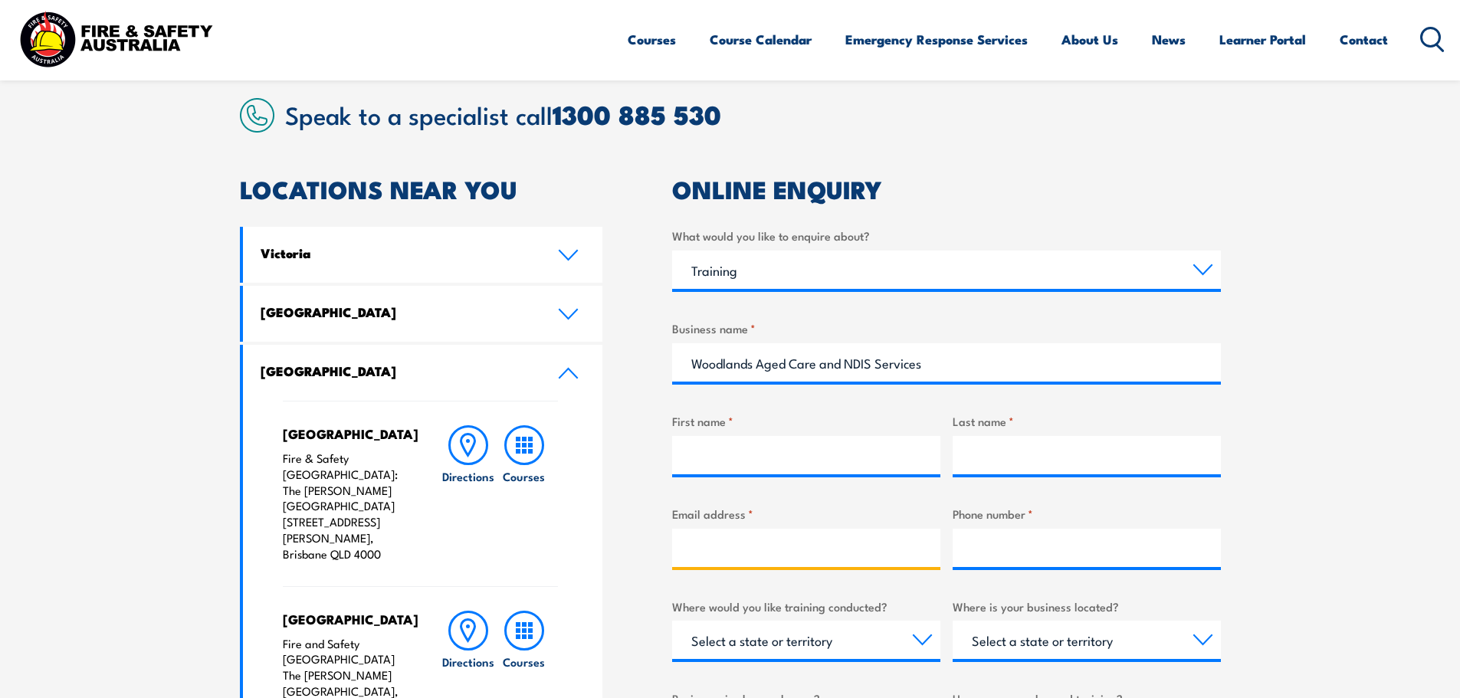
type input "admin@woodlandsagedcare.com.au"
type input "33526488"
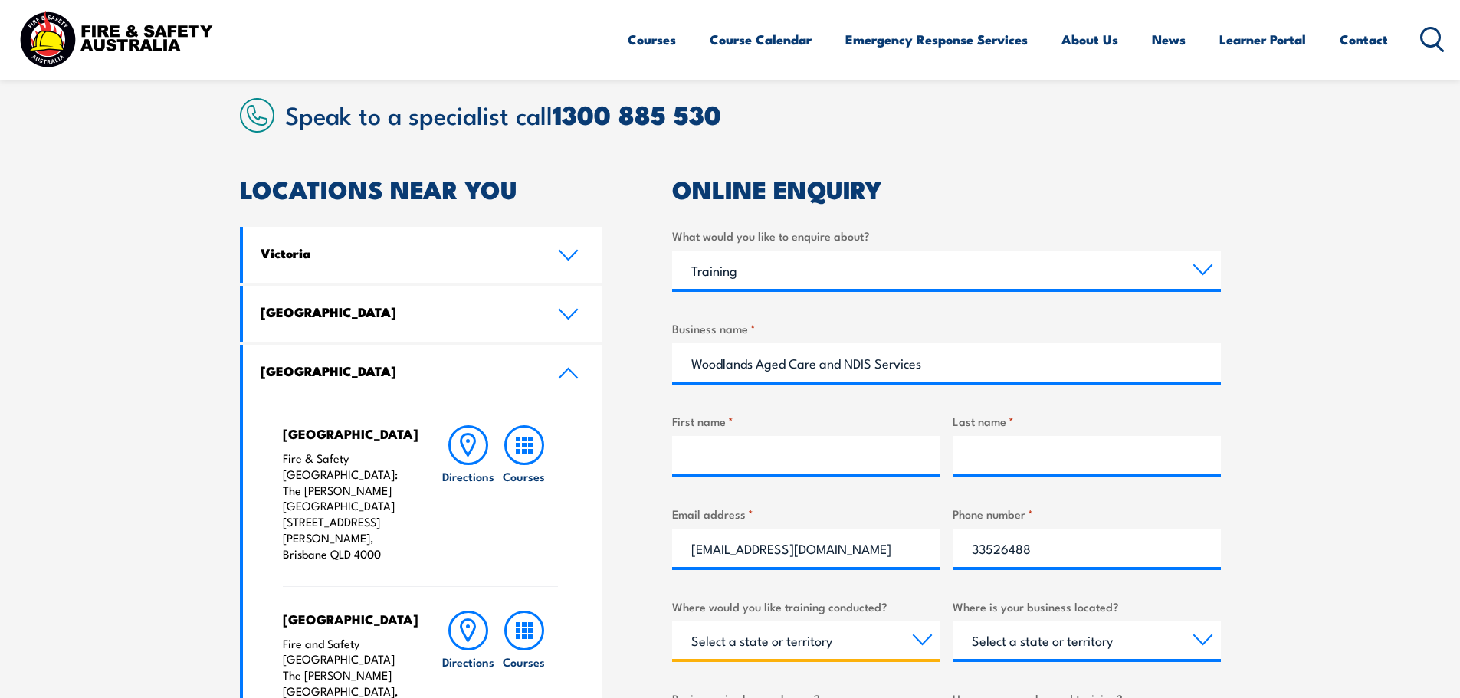
select select "QLD"
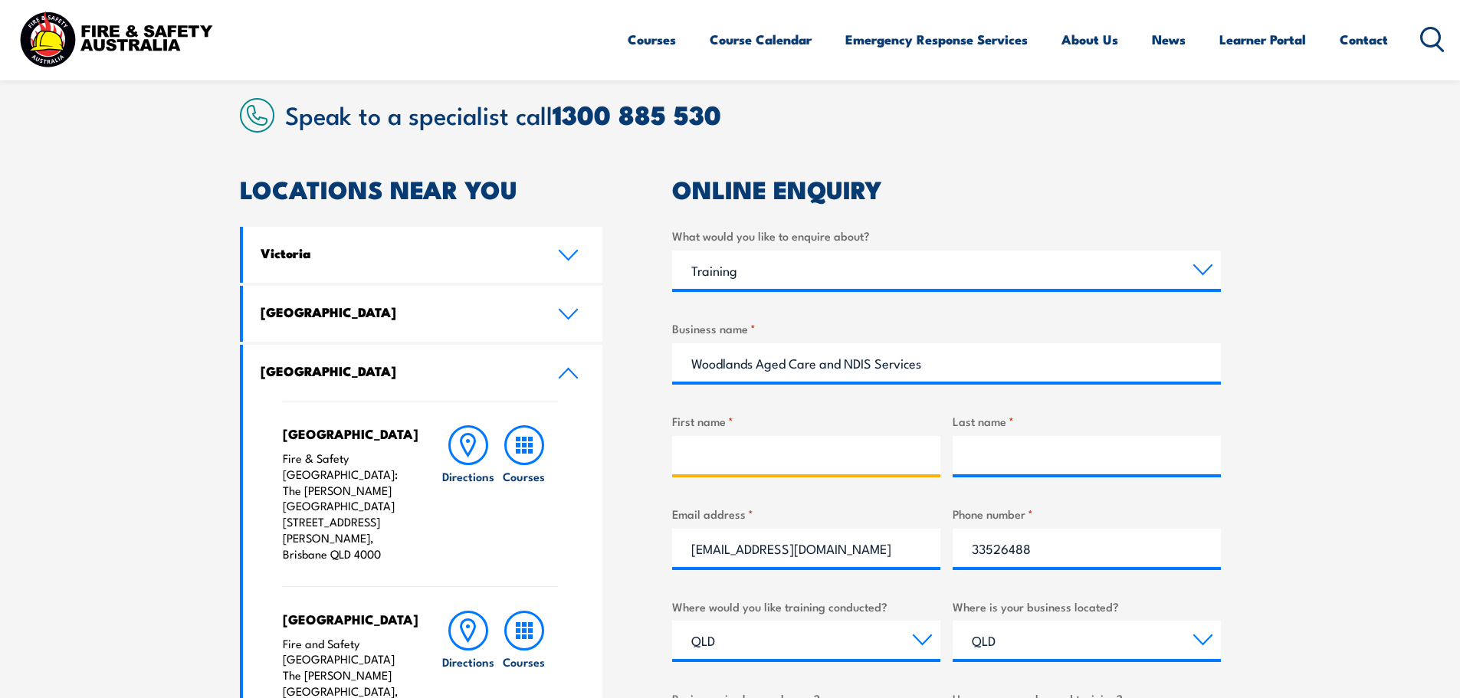
click at [747, 453] on input "First name *" at bounding box center [806, 455] width 268 height 38
type input "Christine"
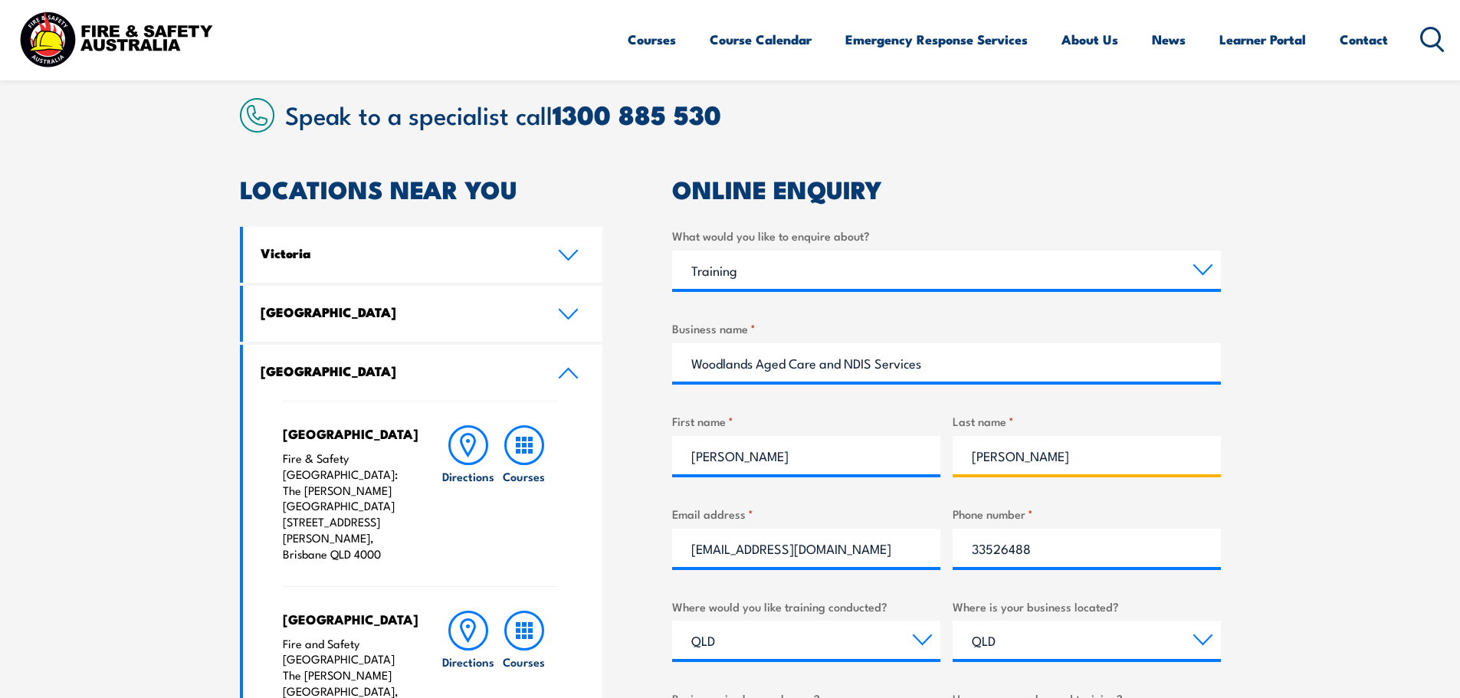
type input "Everson"
type input "hr@woodlandsagedcare.com.au"
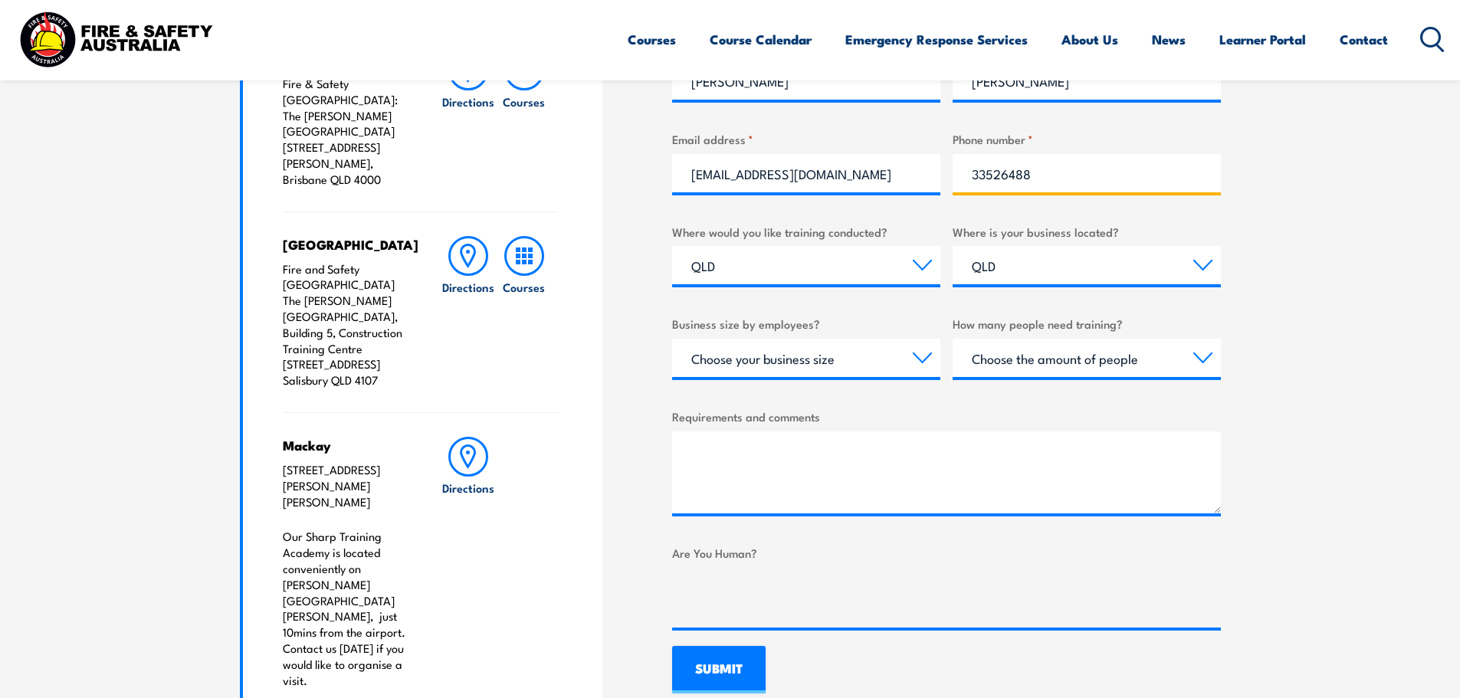
scroll to position [767, 0]
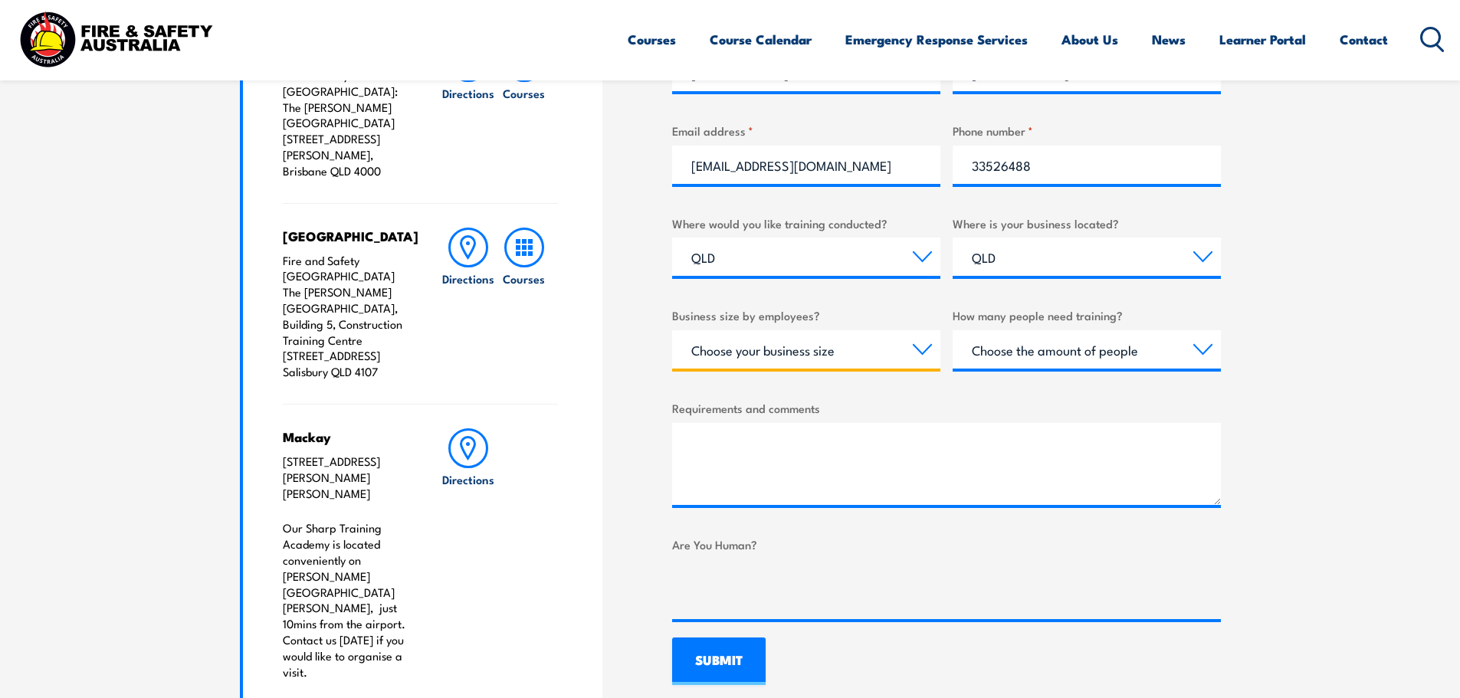
click at [864, 350] on select "Choose your business size 1 to 19 20 to 199 200+" at bounding box center [806, 349] width 268 height 38
select select "20 to 199"
click at [672, 330] on select "Choose your business size 1 to 19 20 to 199 200+" at bounding box center [806, 349] width 268 height 38
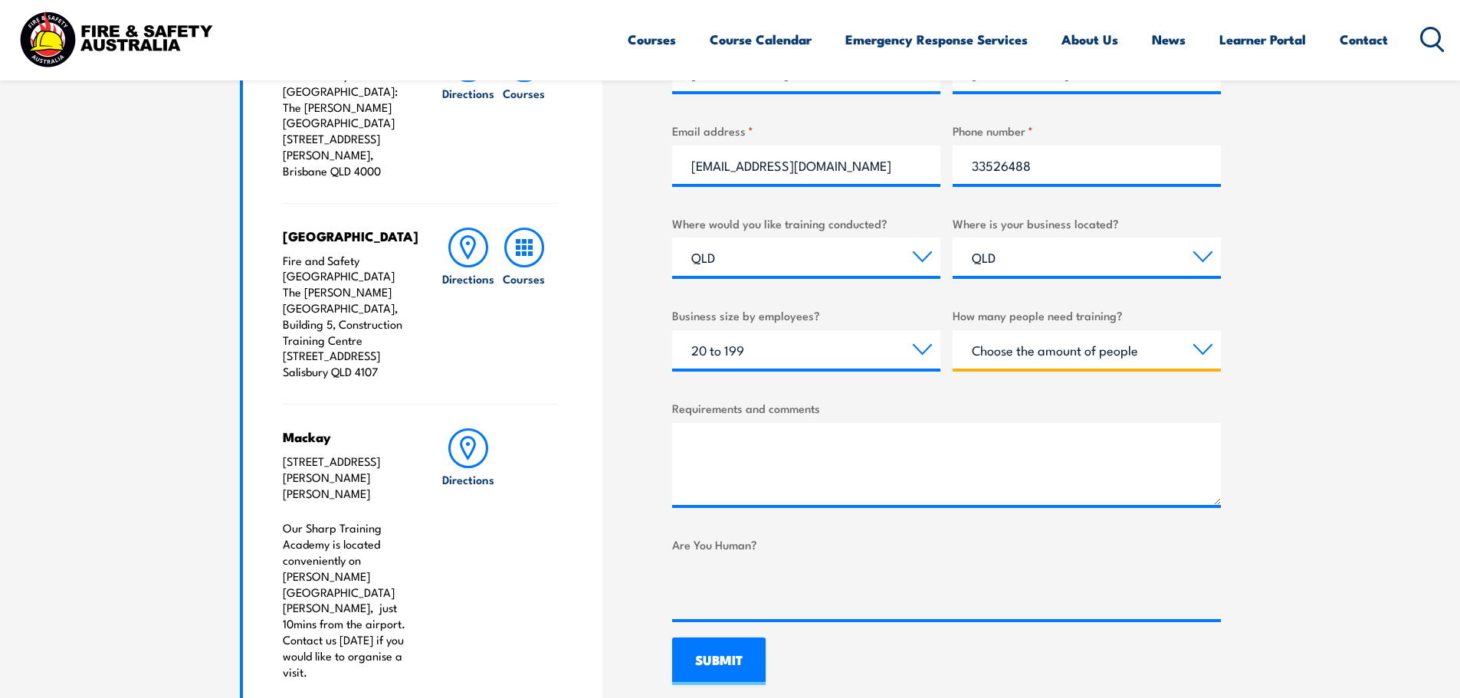
click at [1120, 347] on select "Choose the amount of people 1 to 4 5 to 19 20+" at bounding box center [1087, 349] width 268 height 38
select select "20+"
click at [953, 330] on select "Choose the amount of people 1 to 4 5 to 19 20+" at bounding box center [1087, 349] width 268 height 38
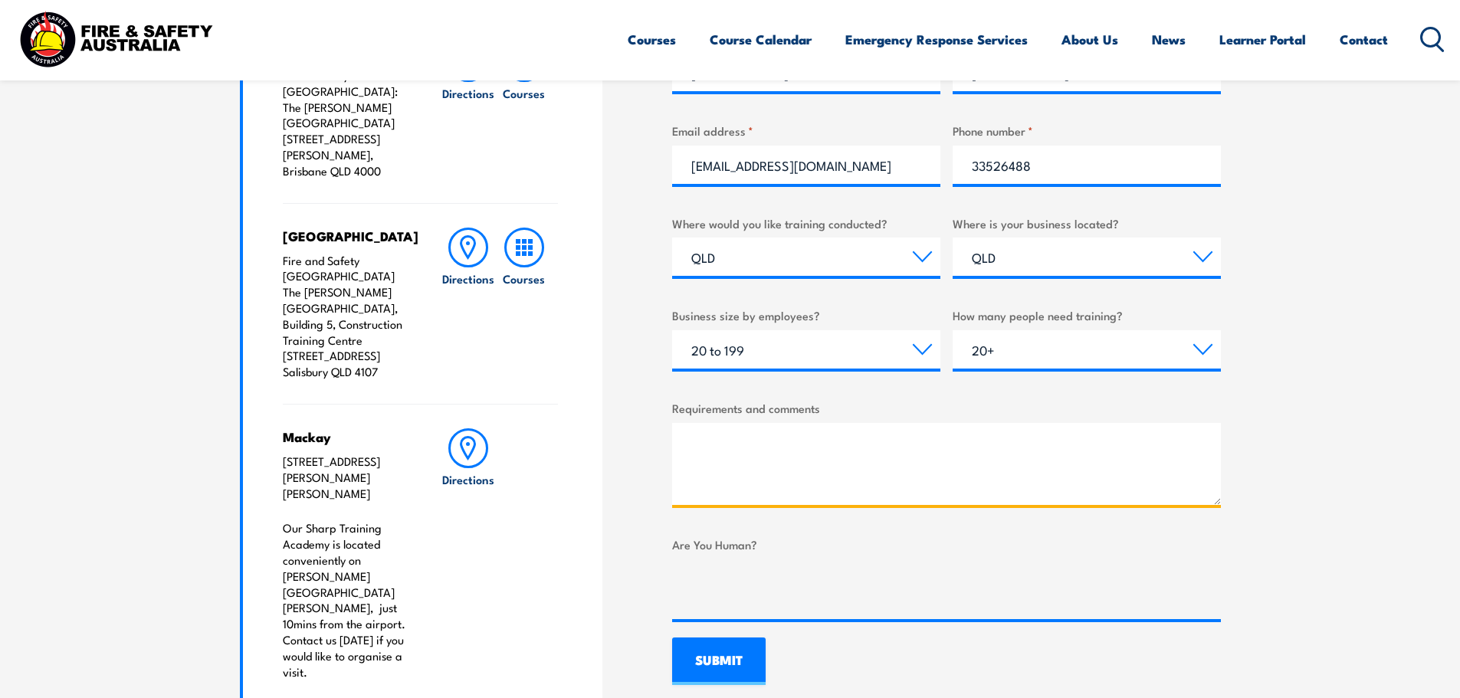
click at [802, 450] on textarea "Requirements and comments" at bounding box center [946, 464] width 549 height 82
type textarea "E"
type textarea "We require Fire Extinguisher training for all staff at Woodlands, approx 94 sta…"
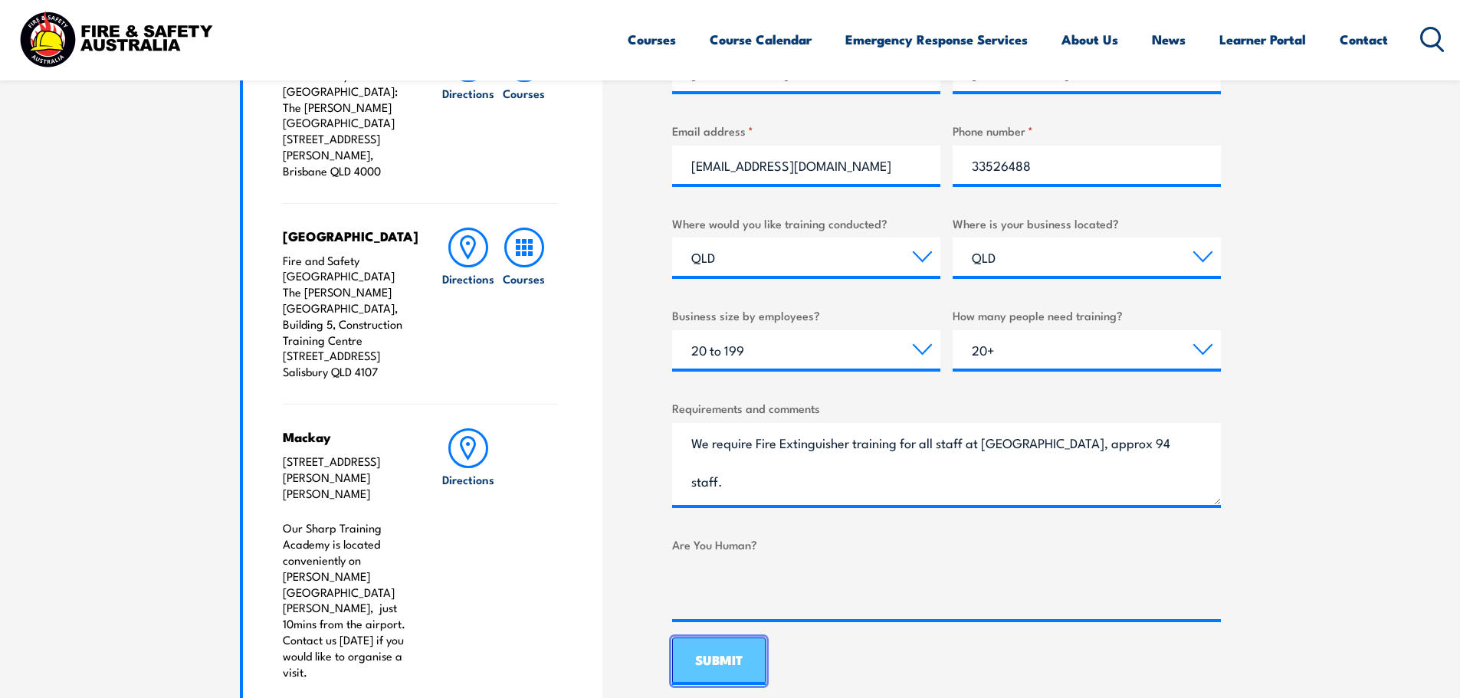
click at [744, 672] on input "SUBMIT" at bounding box center [719, 662] width 94 height 48
